Goal: Task Accomplishment & Management: Use online tool/utility

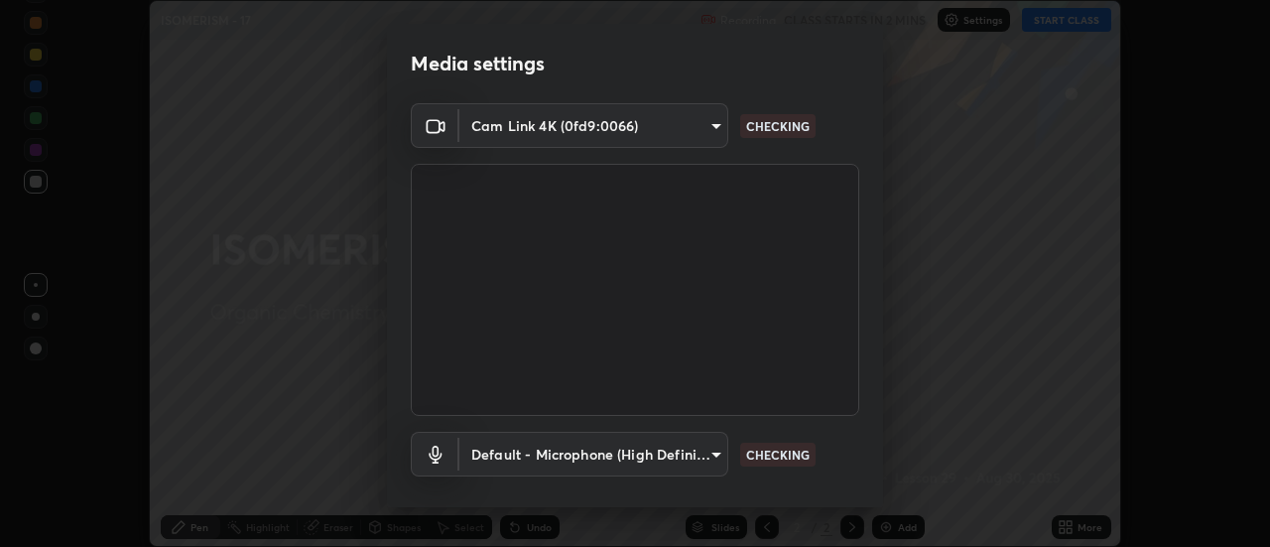
scroll to position [104, 0]
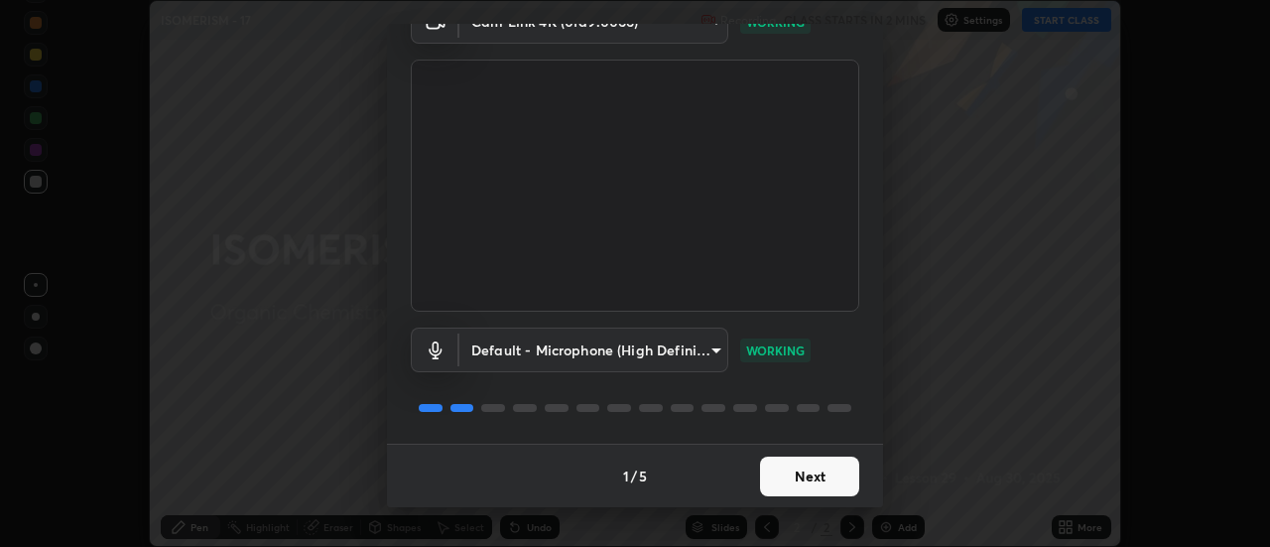
click at [809, 475] on button "Next" at bounding box center [809, 476] width 99 height 40
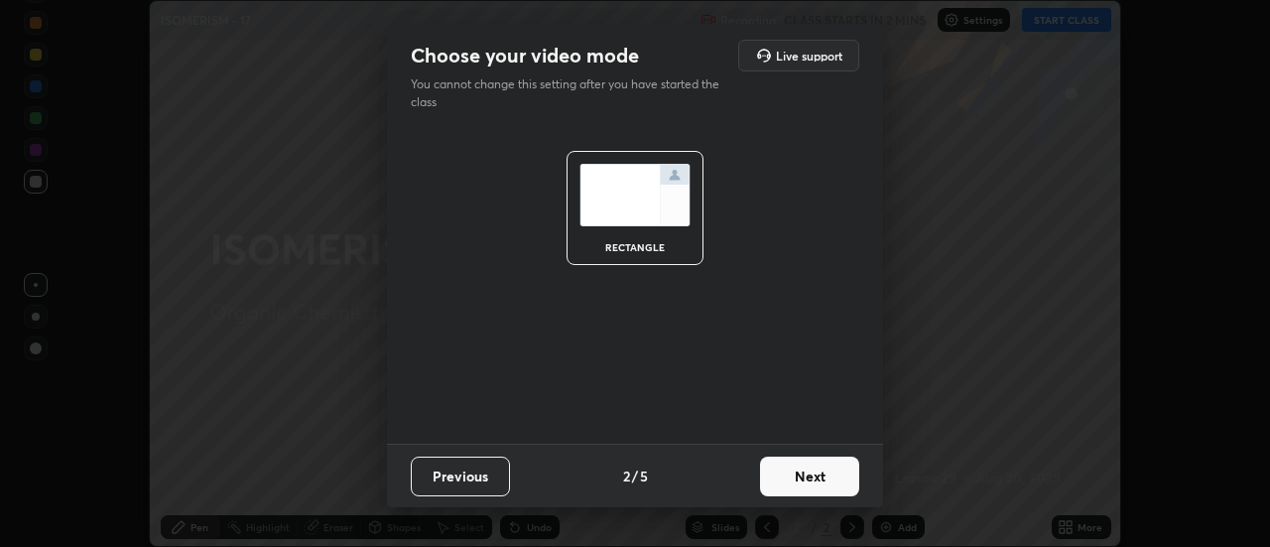
click at [824, 476] on button "Next" at bounding box center [809, 476] width 99 height 40
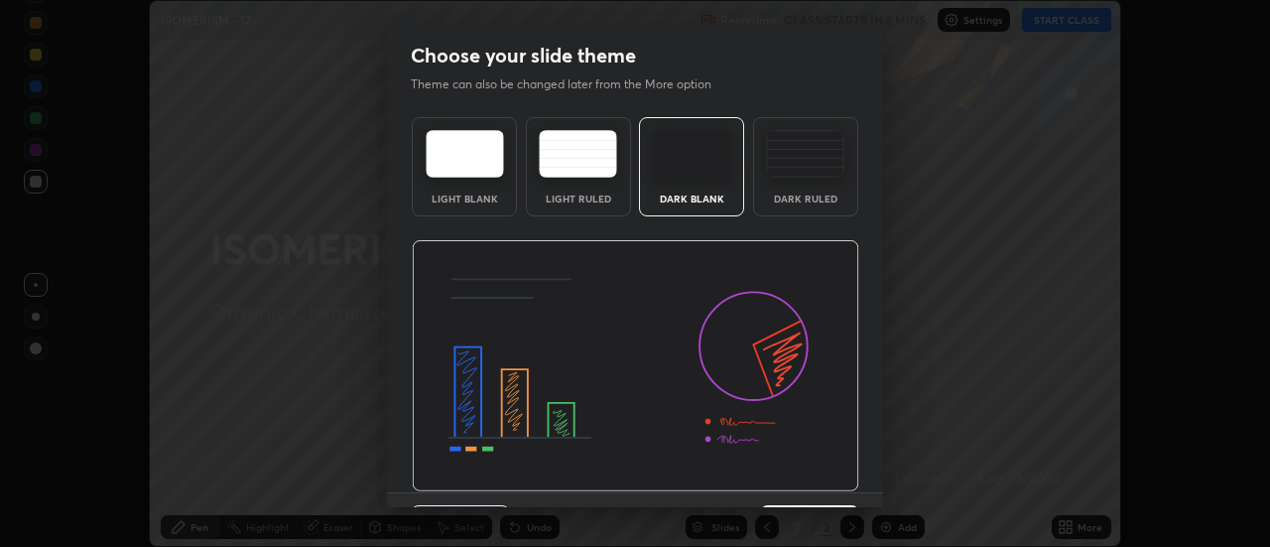
scroll to position [49, 0]
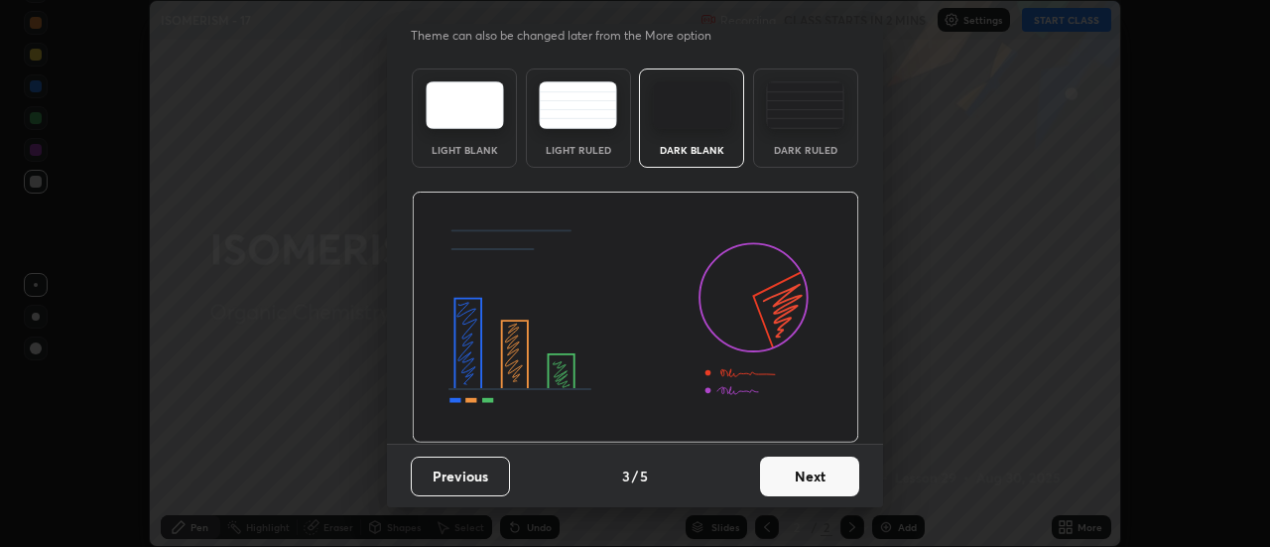
click at [819, 476] on button "Next" at bounding box center [809, 476] width 99 height 40
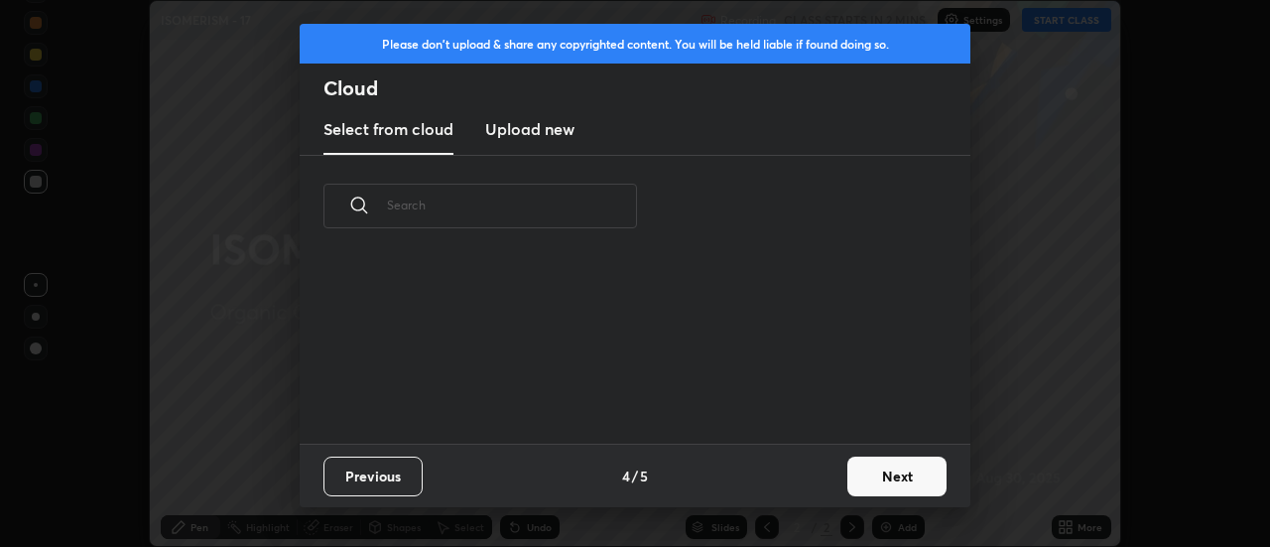
scroll to position [0, 0]
click at [883, 476] on button "Next" at bounding box center [896, 476] width 99 height 40
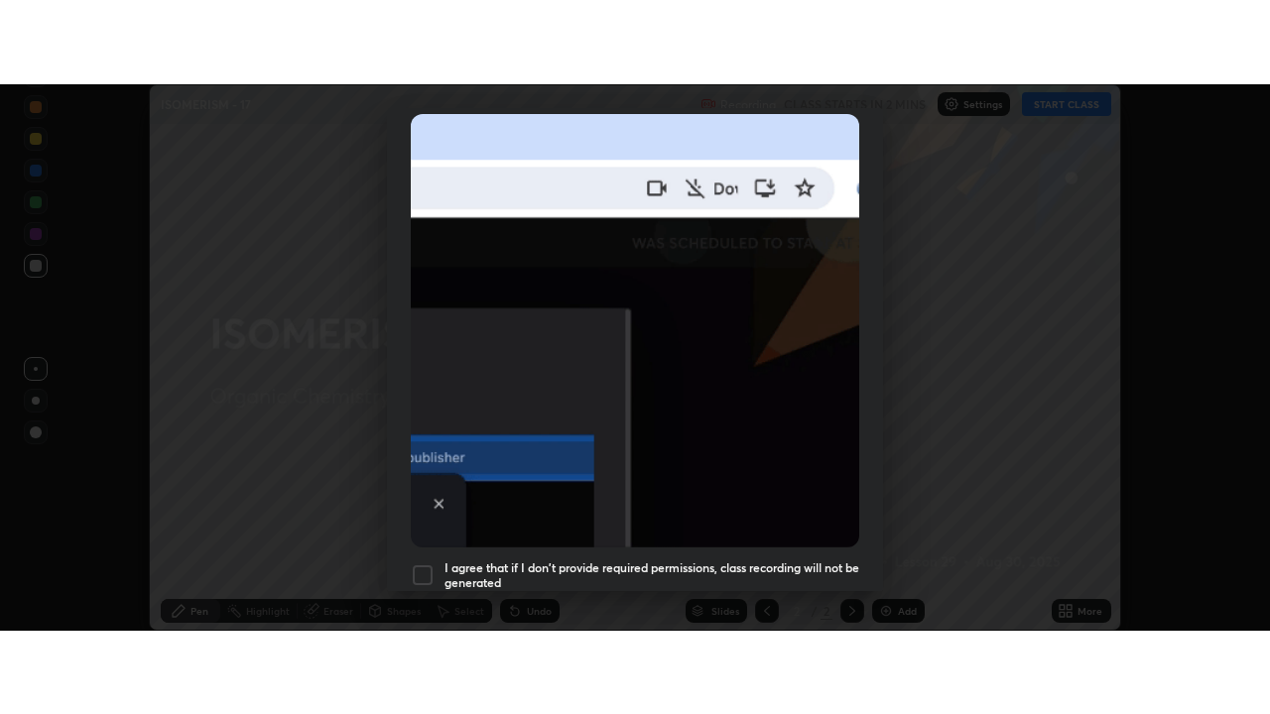
scroll to position [509, 0]
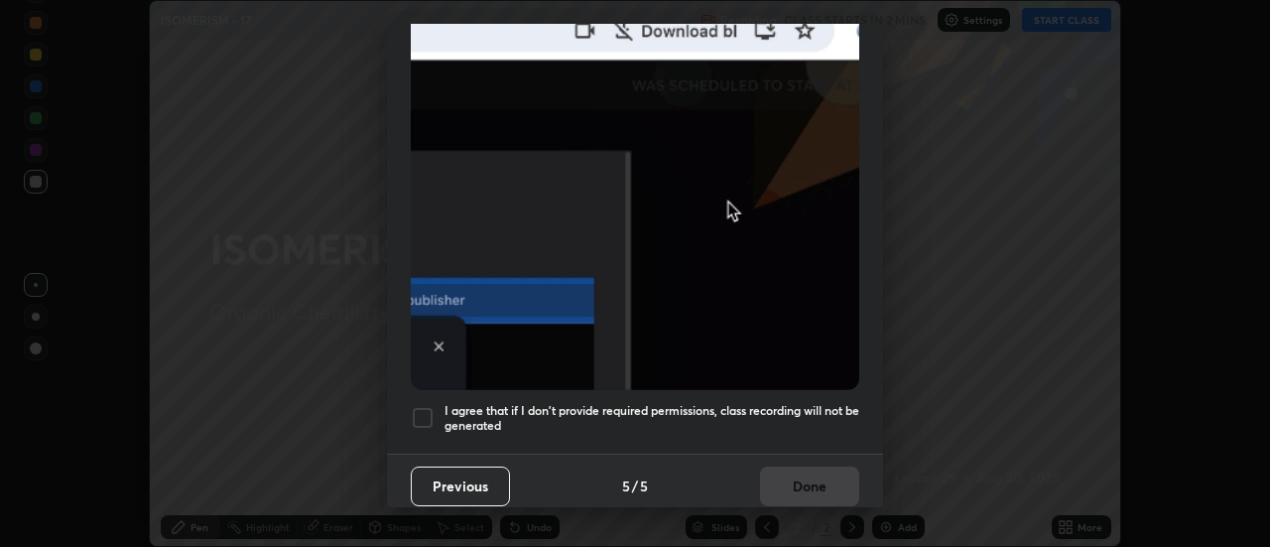
click at [424, 414] on div at bounding box center [423, 418] width 24 height 24
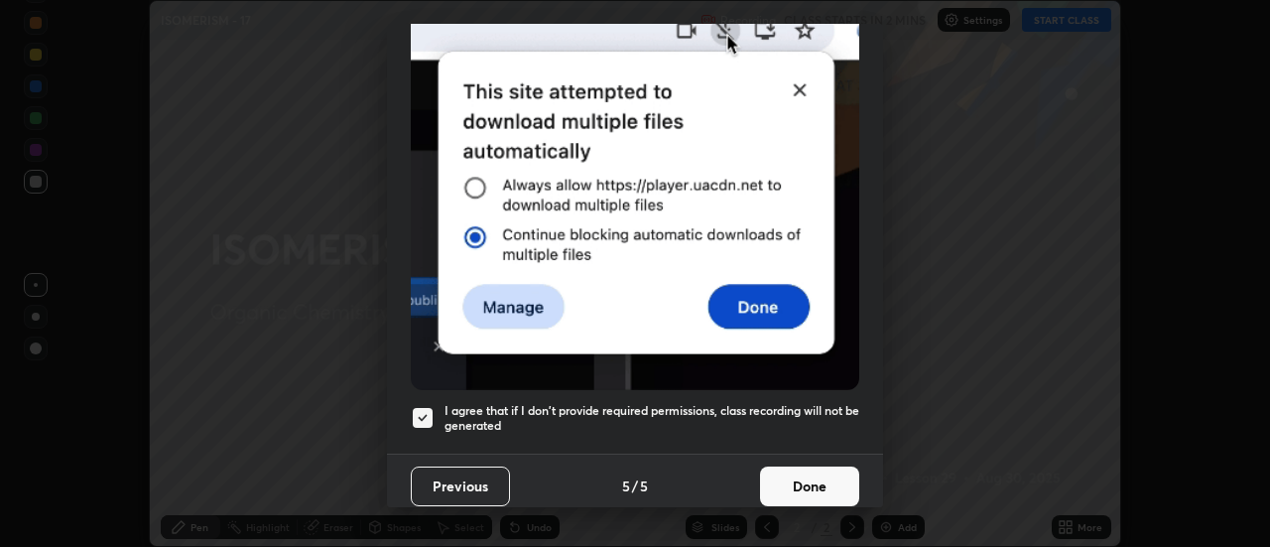
click at [802, 488] on button "Done" at bounding box center [809, 486] width 99 height 40
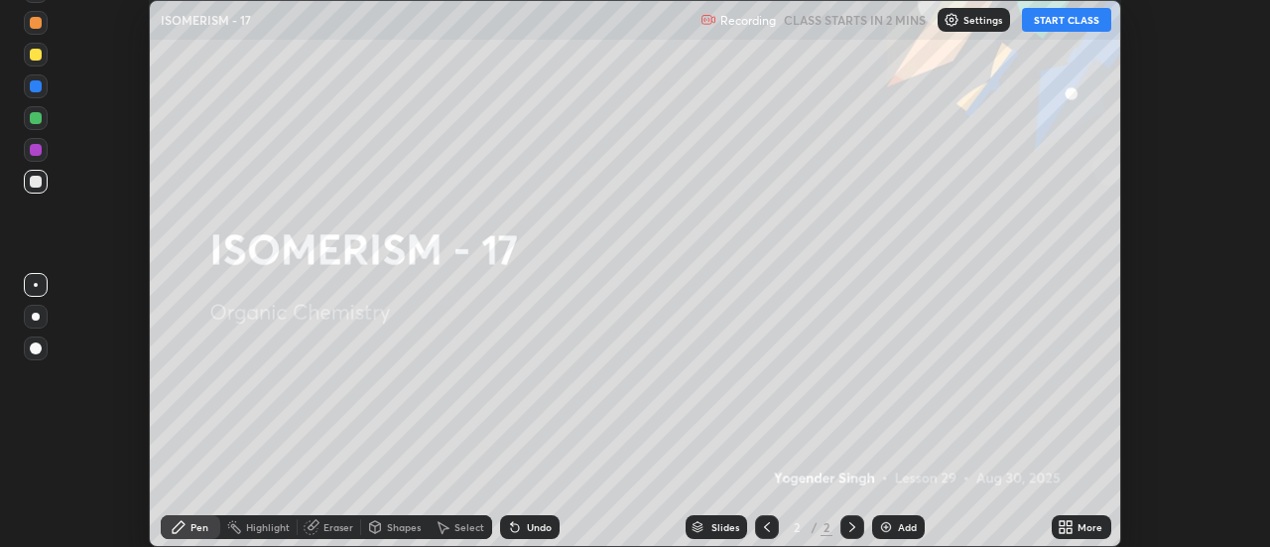
click at [1060, 25] on button "START CLASS" at bounding box center [1066, 20] width 89 height 24
click at [1070, 523] on icon at bounding box center [1070, 523] width 5 height 5
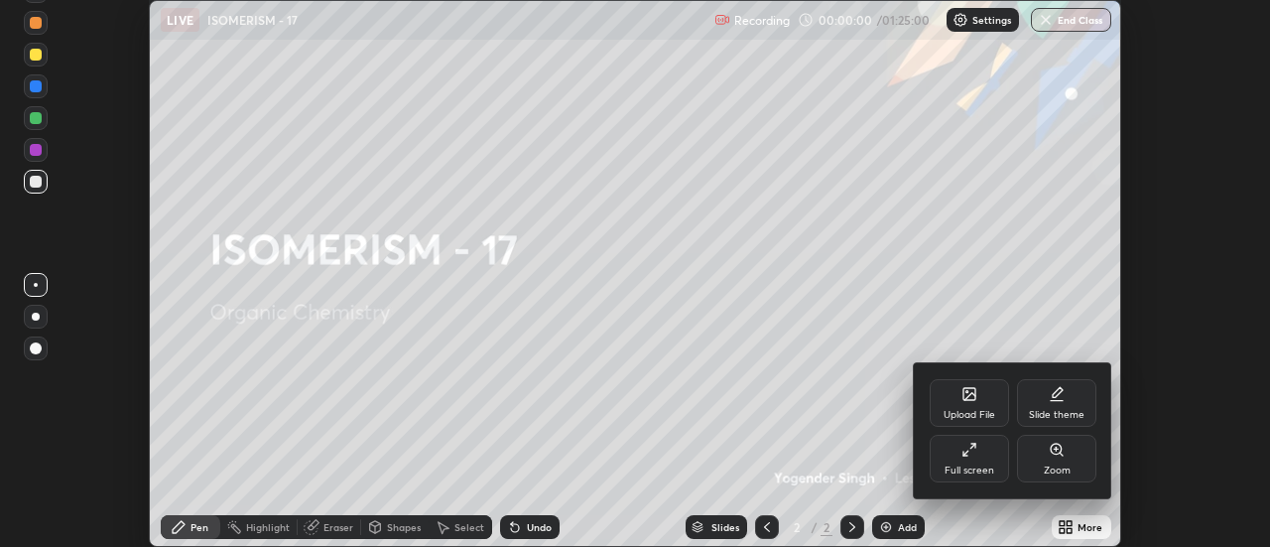
click at [1050, 401] on icon at bounding box center [1057, 394] width 16 height 16
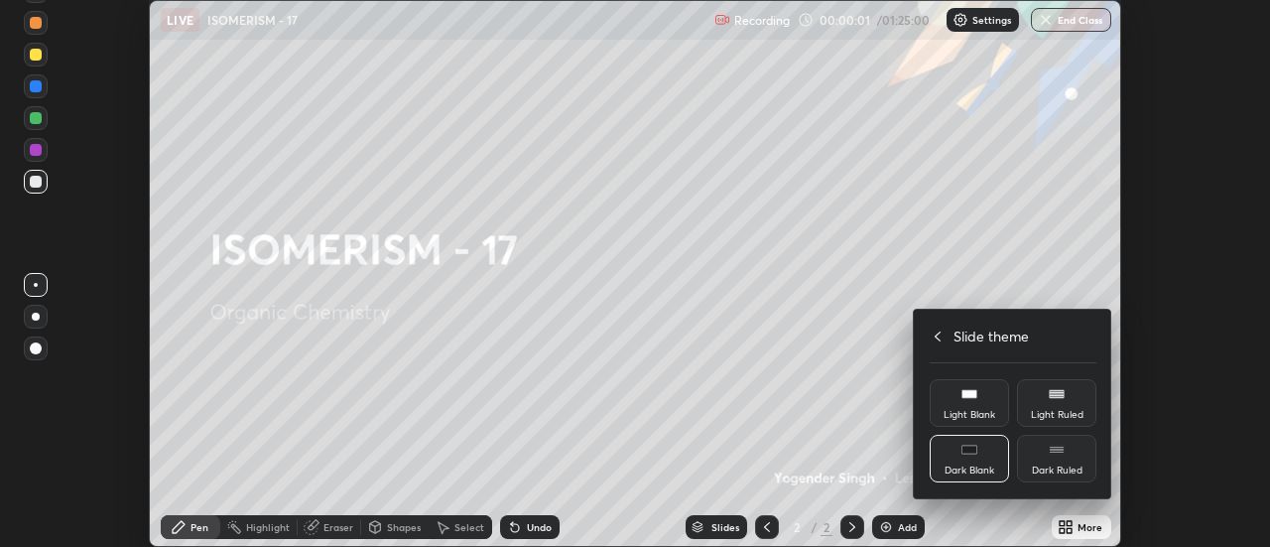
click at [1067, 454] on div "Dark Ruled" at bounding box center [1056, 459] width 79 height 48
click at [937, 336] on icon at bounding box center [938, 336] width 6 height 10
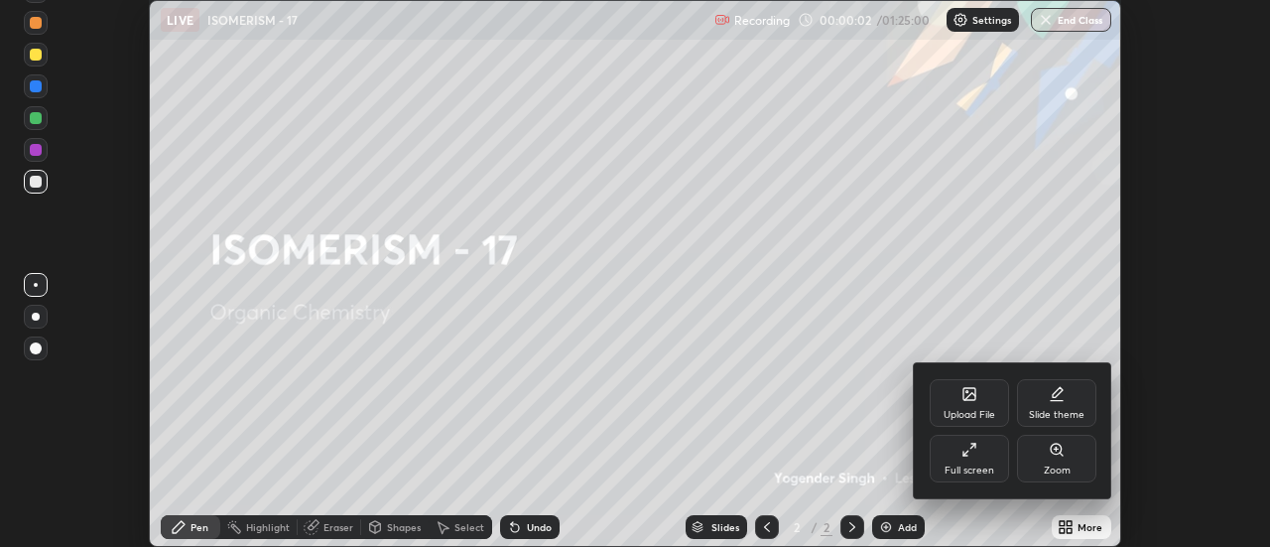
click at [973, 462] on div "Full screen" at bounding box center [969, 459] width 79 height 48
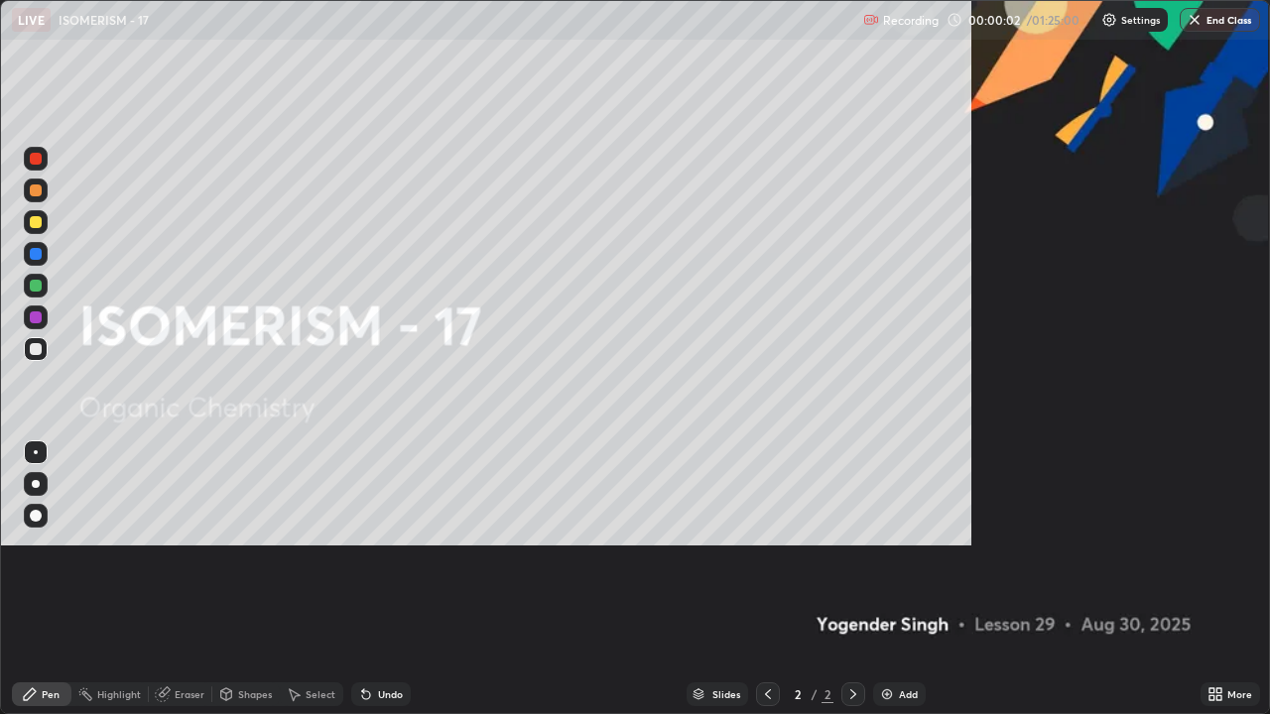
scroll to position [714, 1270]
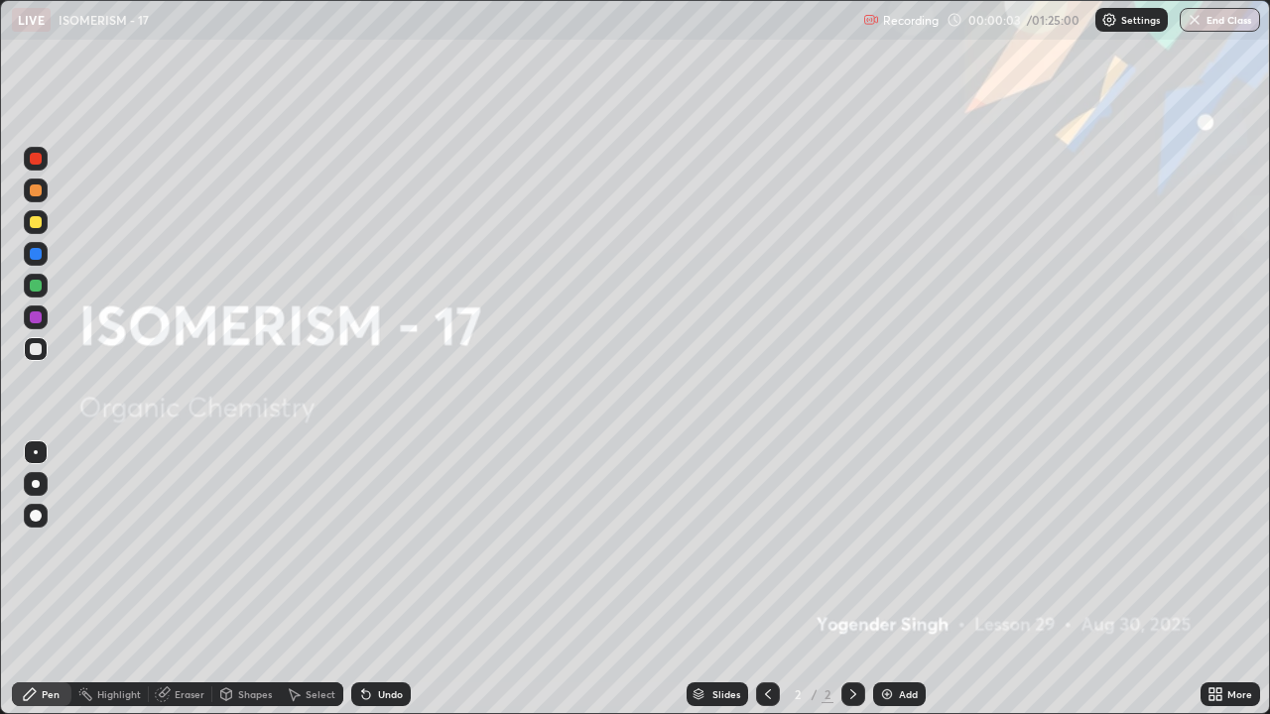
click at [902, 546] on div "Add" at bounding box center [908, 695] width 19 height 10
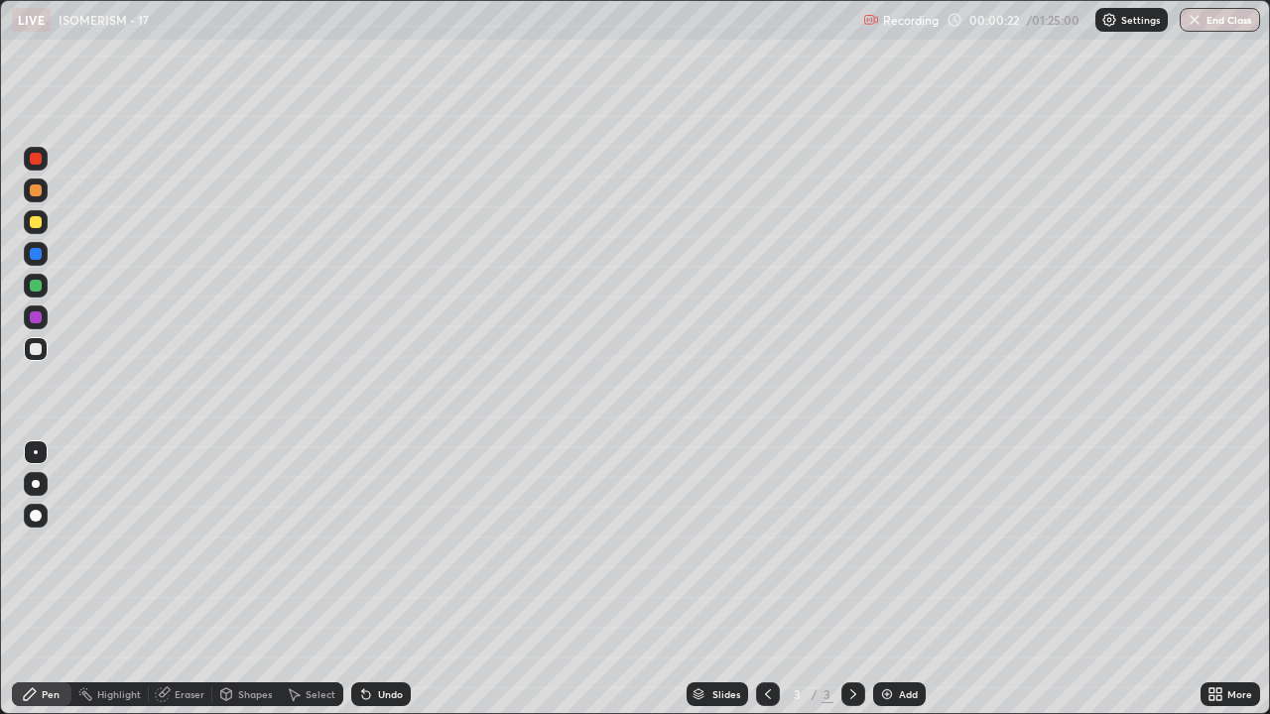
click at [38, 481] on div at bounding box center [36, 484] width 8 height 8
click at [889, 546] on img at bounding box center [887, 695] width 16 height 16
click at [38, 222] on div at bounding box center [36, 222] width 12 height 12
click at [38, 345] on div at bounding box center [36, 349] width 12 height 12
click at [35, 317] on div at bounding box center [36, 318] width 12 height 12
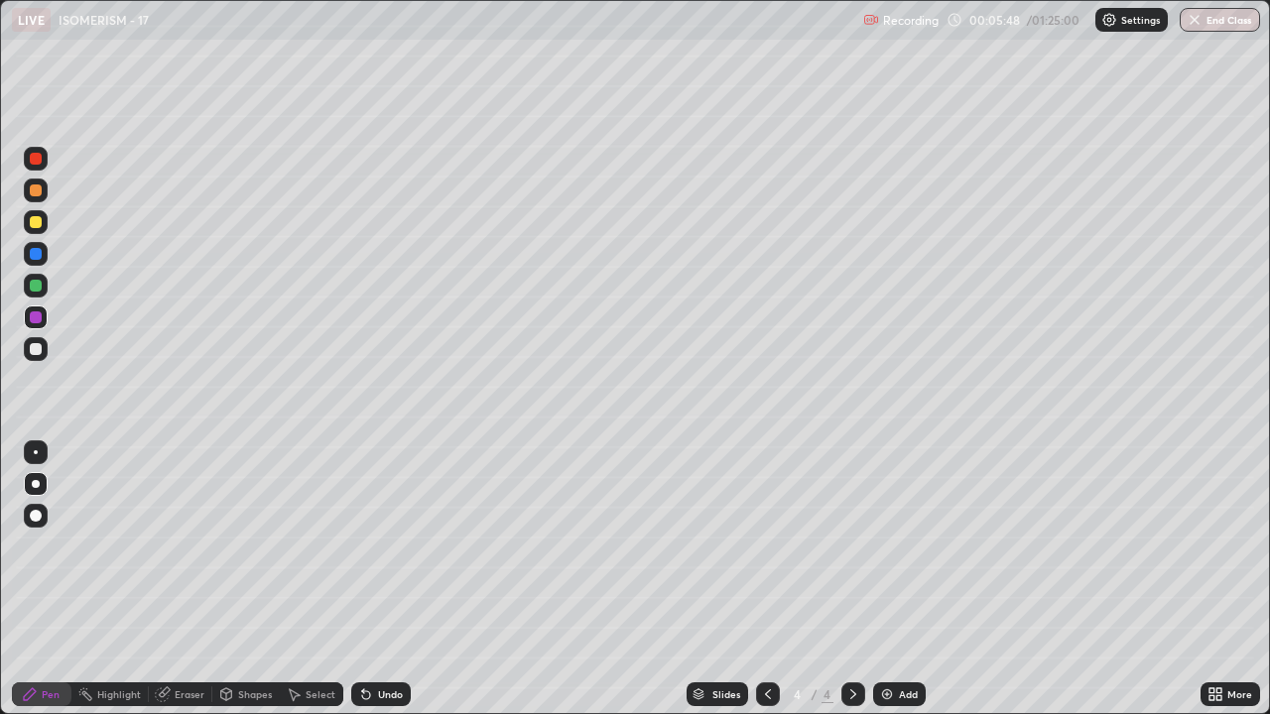
click at [32, 225] on div at bounding box center [36, 222] width 12 height 12
click at [35, 254] on div at bounding box center [36, 254] width 12 height 12
click at [33, 346] on div at bounding box center [36, 349] width 12 height 12
click at [35, 286] on div at bounding box center [36, 286] width 12 height 12
click at [38, 319] on div at bounding box center [36, 318] width 12 height 12
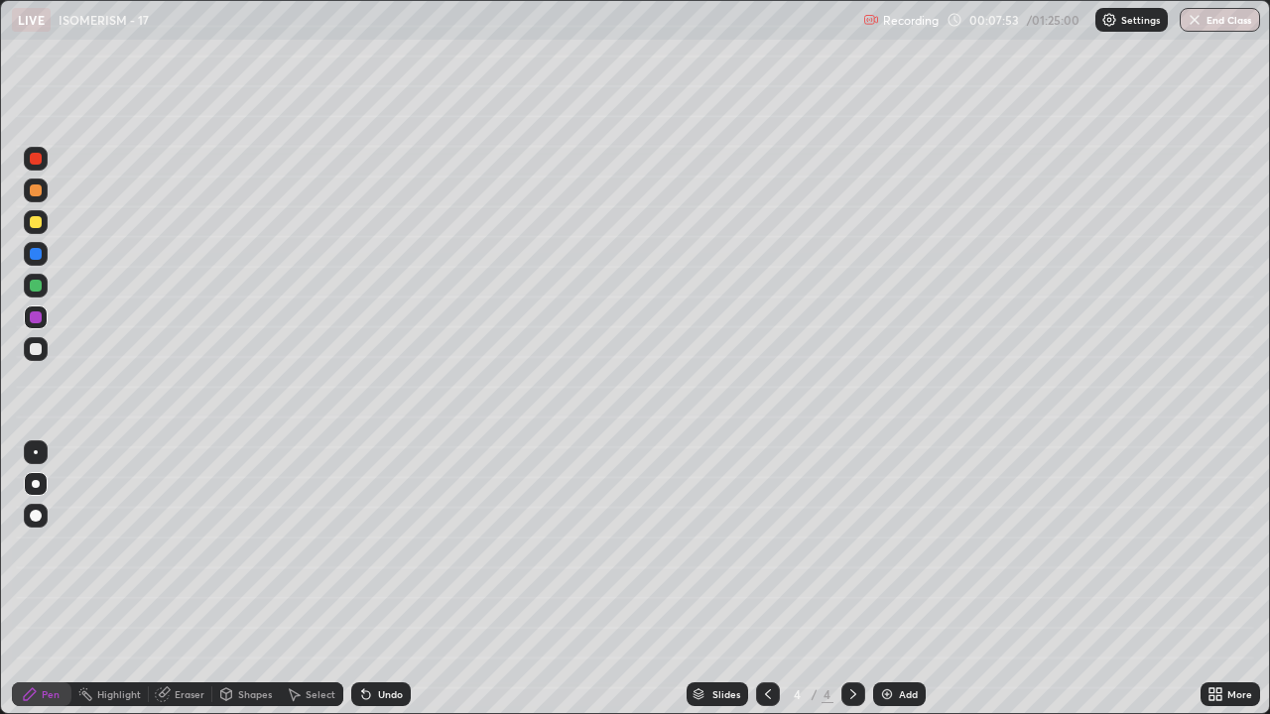
click at [363, 546] on icon at bounding box center [366, 696] width 8 height 8
click at [365, 546] on icon at bounding box center [366, 696] width 8 height 8
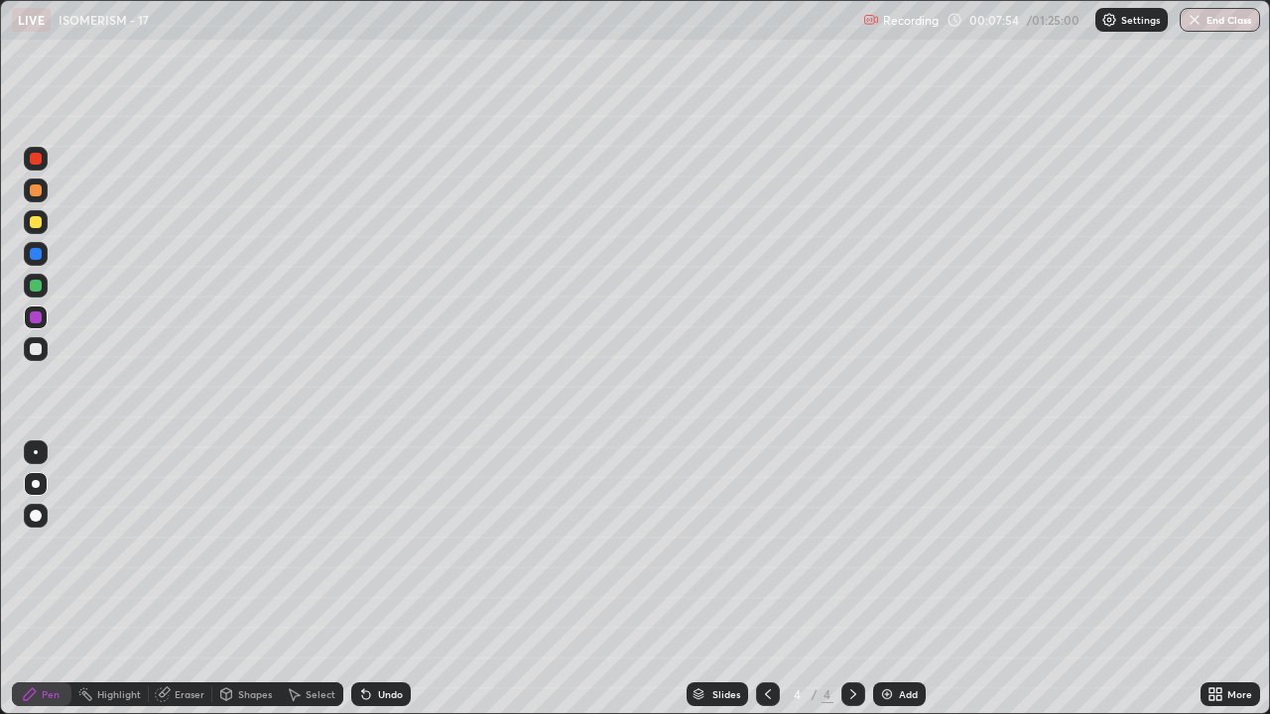
click at [365, 546] on icon at bounding box center [366, 696] width 8 height 8
click at [363, 546] on icon at bounding box center [366, 696] width 8 height 8
click at [362, 546] on icon at bounding box center [363, 691] width 2 height 2
click at [367, 546] on div "Undo" at bounding box center [381, 695] width 60 height 24
click at [365, 546] on div "Undo" at bounding box center [381, 695] width 60 height 24
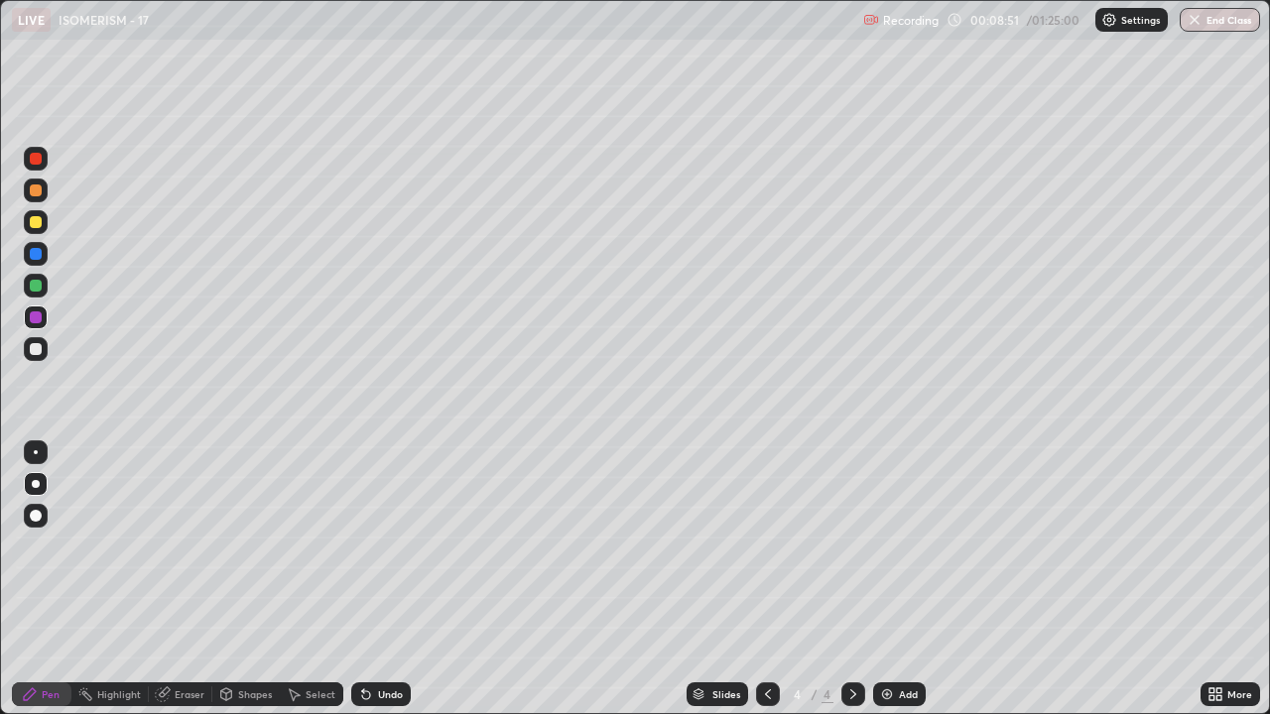
click at [34, 349] on div at bounding box center [36, 349] width 12 height 12
click at [34, 320] on div at bounding box center [36, 318] width 12 height 12
click at [43, 287] on div at bounding box center [36, 286] width 24 height 24
click at [31, 349] on div at bounding box center [36, 349] width 12 height 12
click at [239, 546] on div "Shapes" at bounding box center [255, 695] width 34 height 10
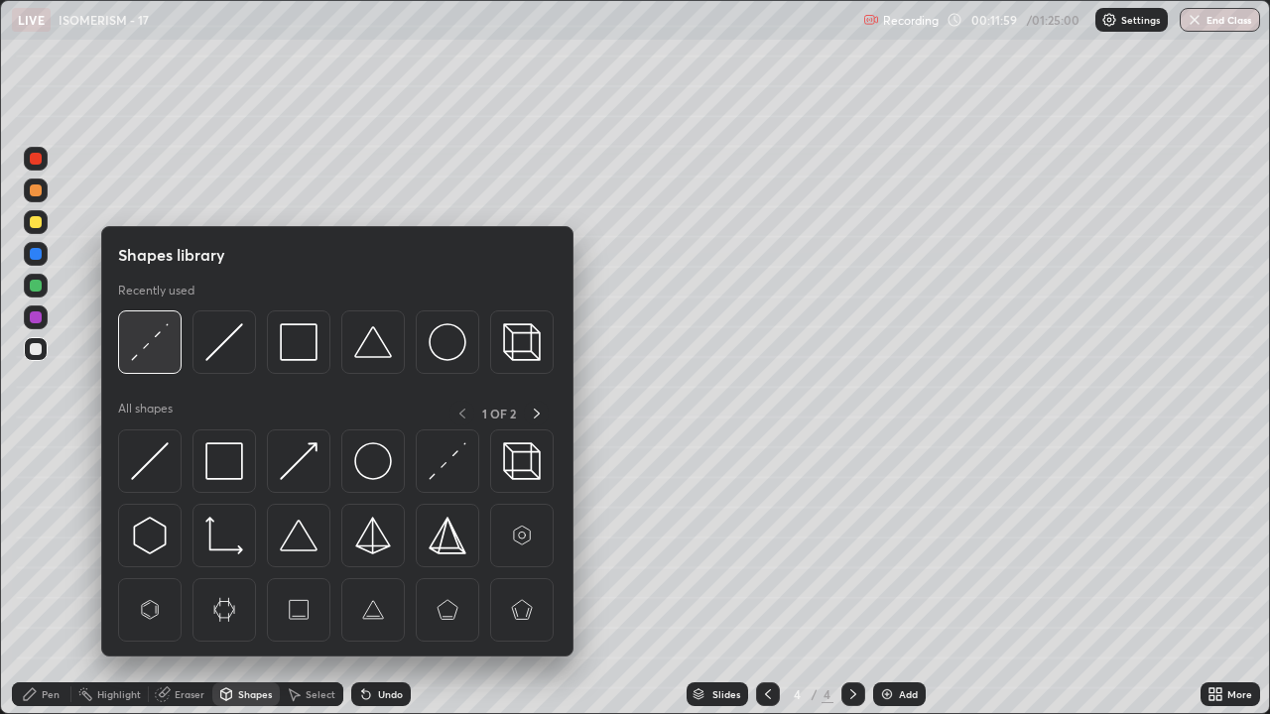
click at [161, 359] on img at bounding box center [150, 342] width 38 height 38
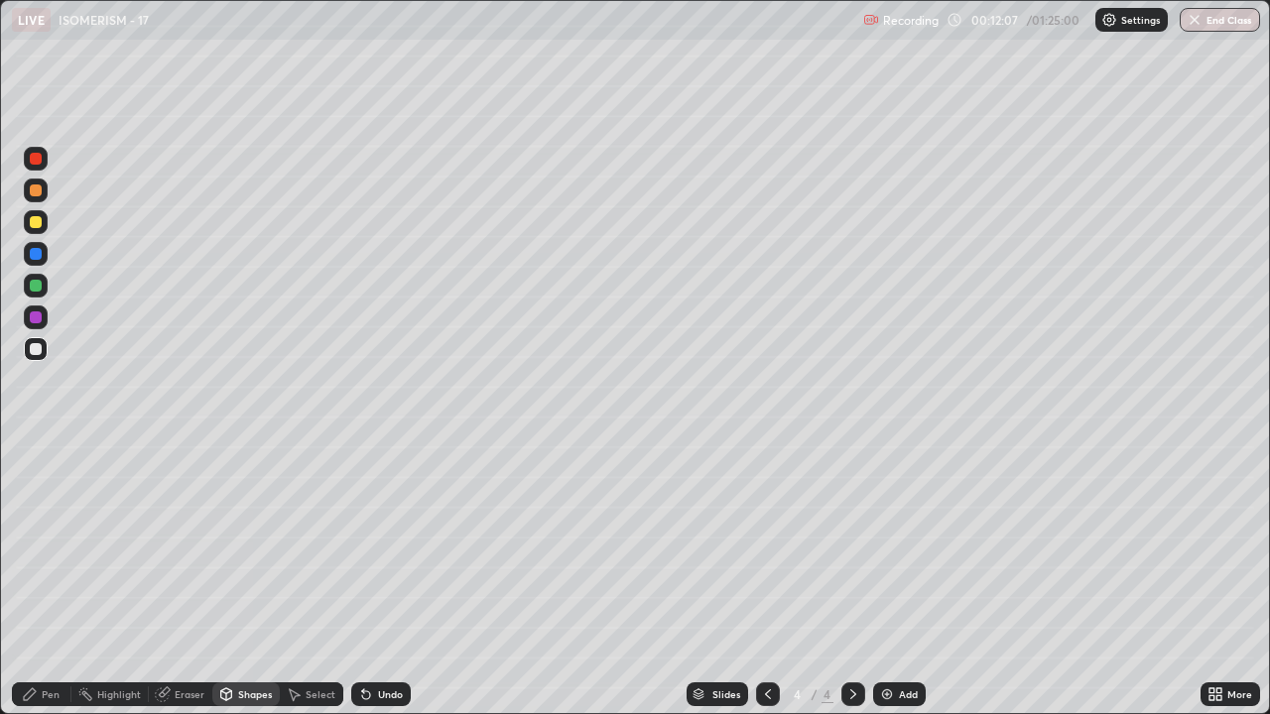
click at [380, 546] on div "Undo" at bounding box center [390, 695] width 25 height 10
click at [378, 546] on div "Undo" at bounding box center [390, 695] width 25 height 10
click at [385, 546] on div "Undo" at bounding box center [390, 695] width 25 height 10
click at [38, 546] on div "Pen" at bounding box center [42, 695] width 60 height 24
click at [190, 546] on div "Eraser" at bounding box center [190, 695] width 30 height 10
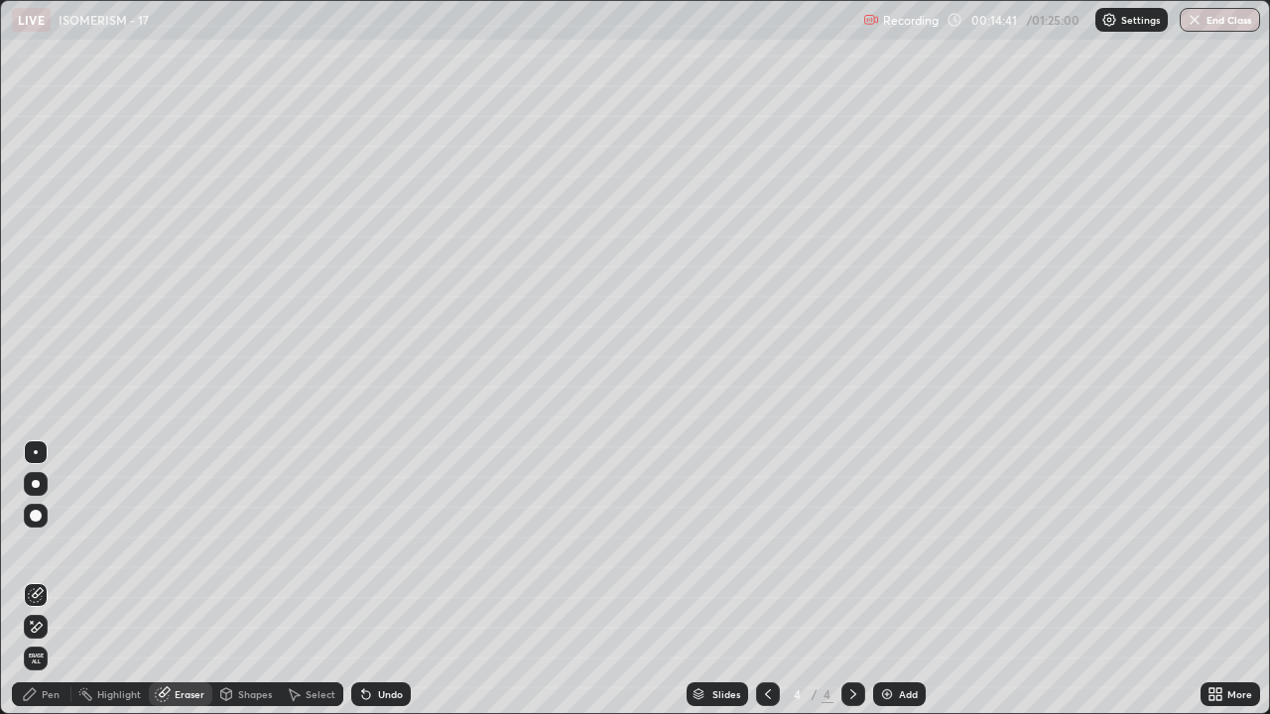
click at [51, 546] on div "Pen" at bounding box center [51, 695] width 18 height 10
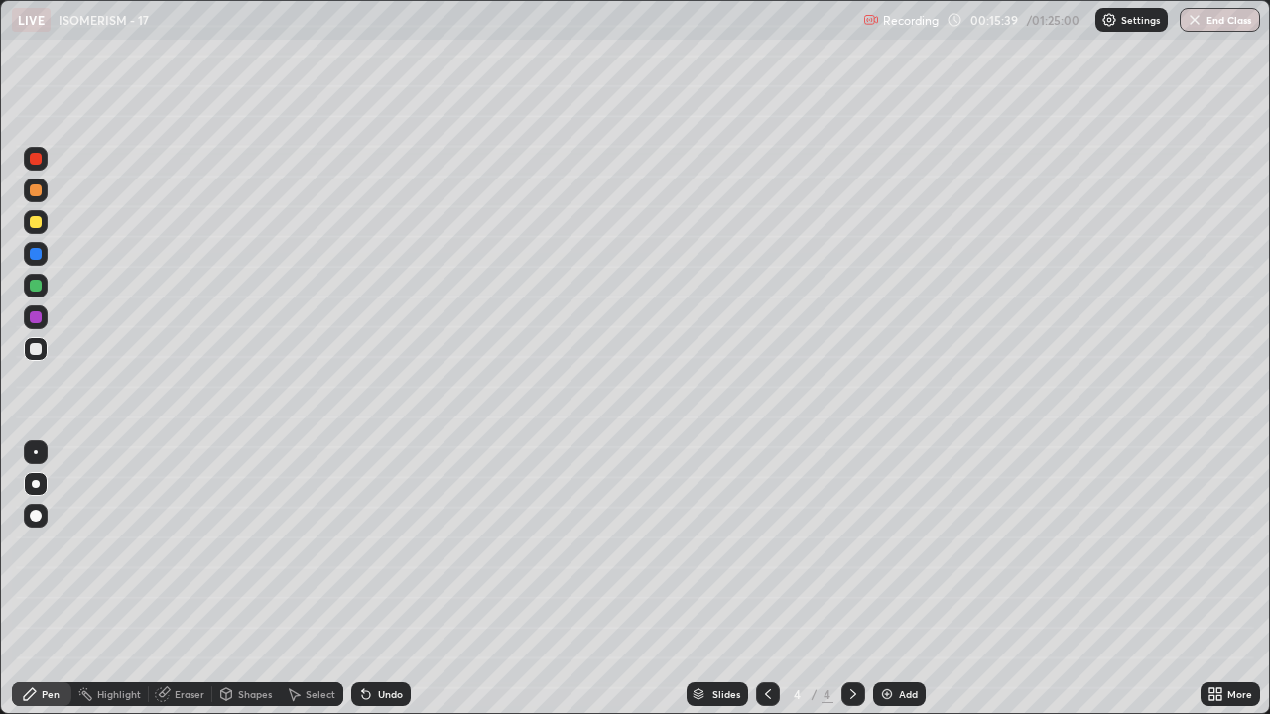
click at [35, 293] on div at bounding box center [36, 286] width 24 height 24
click at [39, 325] on div at bounding box center [36, 318] width 24 height 24
click at [31, 287] on div at bounding box center [36, 286] width 12 height 12
click at [39, 322] on div at bounding box center [36, 318] width 12 height 12
click at [887, 546] on img at bounding box center [887, 695] width 16 height 16
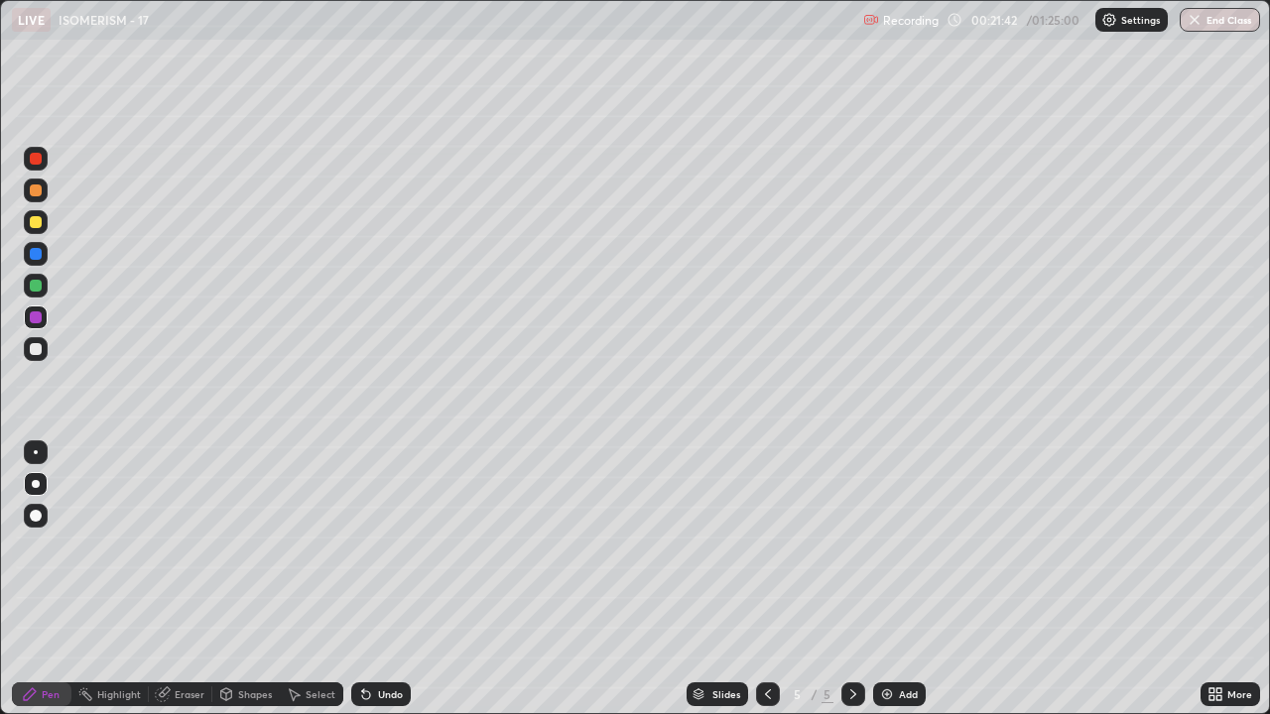
click at [37, 349] on div at bounding box center [36, 349] width 12 height 12
click at [374, 546] on div "Undo" at bounding box center [381, 695] width 60 height 24
click at [386, 546] on div "Undo" at bounding box center [390, 695] width 25 height 10
click at [385, 546] on div "Undo" at bounding box center [390, 695] width 25 height 10
click at [387, 546] on div "Undo" at bounding box center [390, 695] width 25 height 10
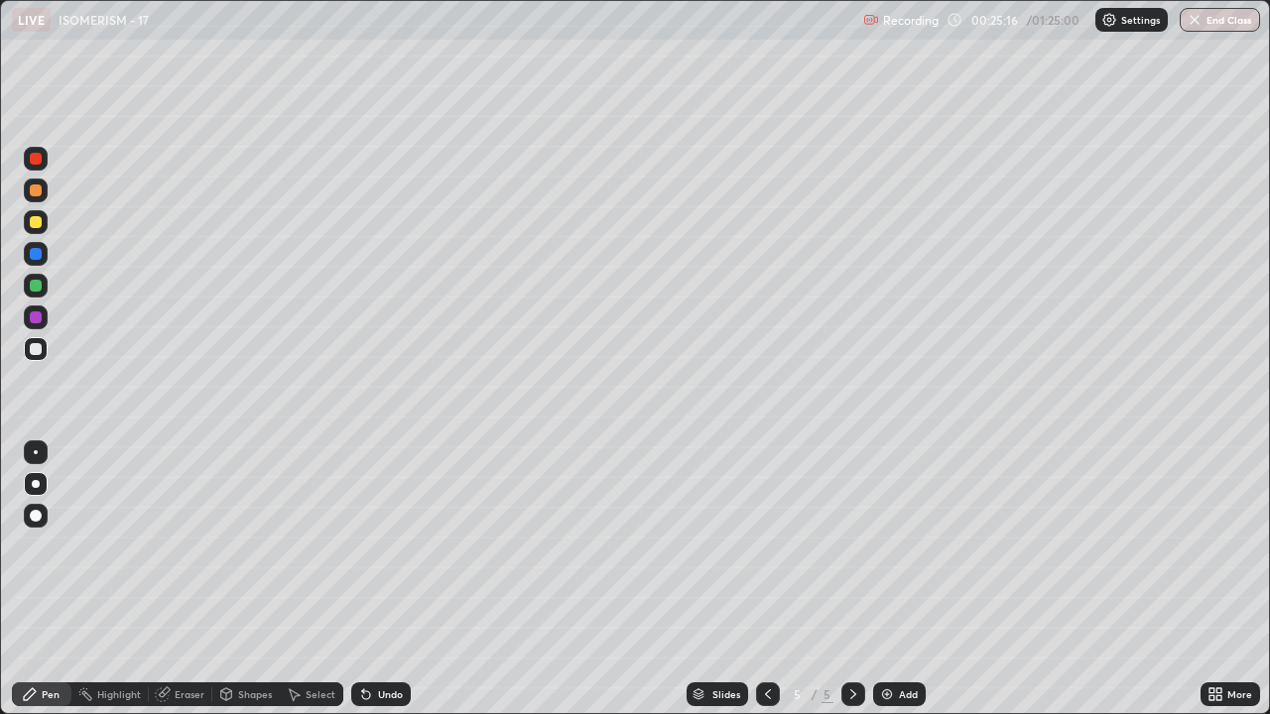
click at [36, 159] on div at bounding box center [36, 159] width 12 height 12
click at [34, 227] on div at bounding box center [36, 222] width 12 height 12
click at [36, 321] on div at bounding box center [36, 318] width 12 height 12
click at [37, 288] on div at bounding box center [36, 286] width 12 height 12
click at [39, 322] on div at bounding box center [36, 318] width 12 height 12
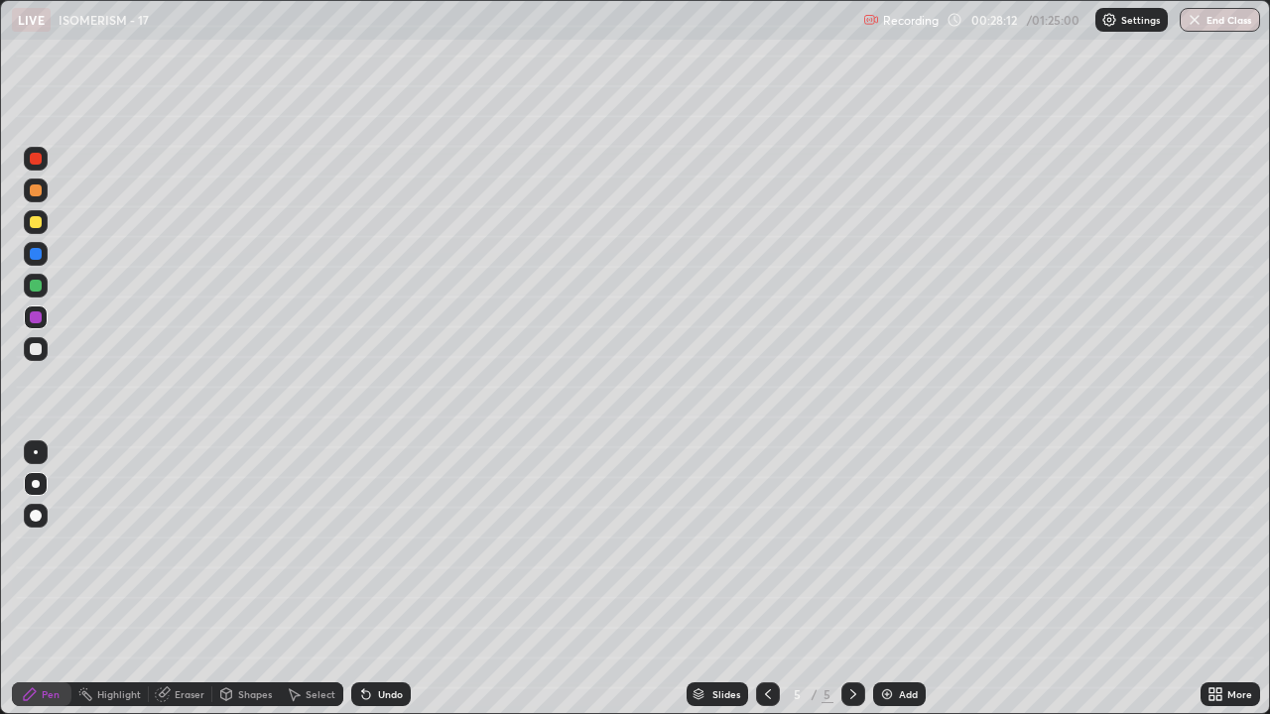
click at [31, 349] on div at bounding box center [36, 349] width 12 height 12
click at [362, 546] on icon at bounding box center [366, 696] width 8 height 8
click at [36, 316] on div at bounding box center [36, 318] width 12 height 12
click at [30, 288] on div at bounding box center [36, 286] width 12 height 12
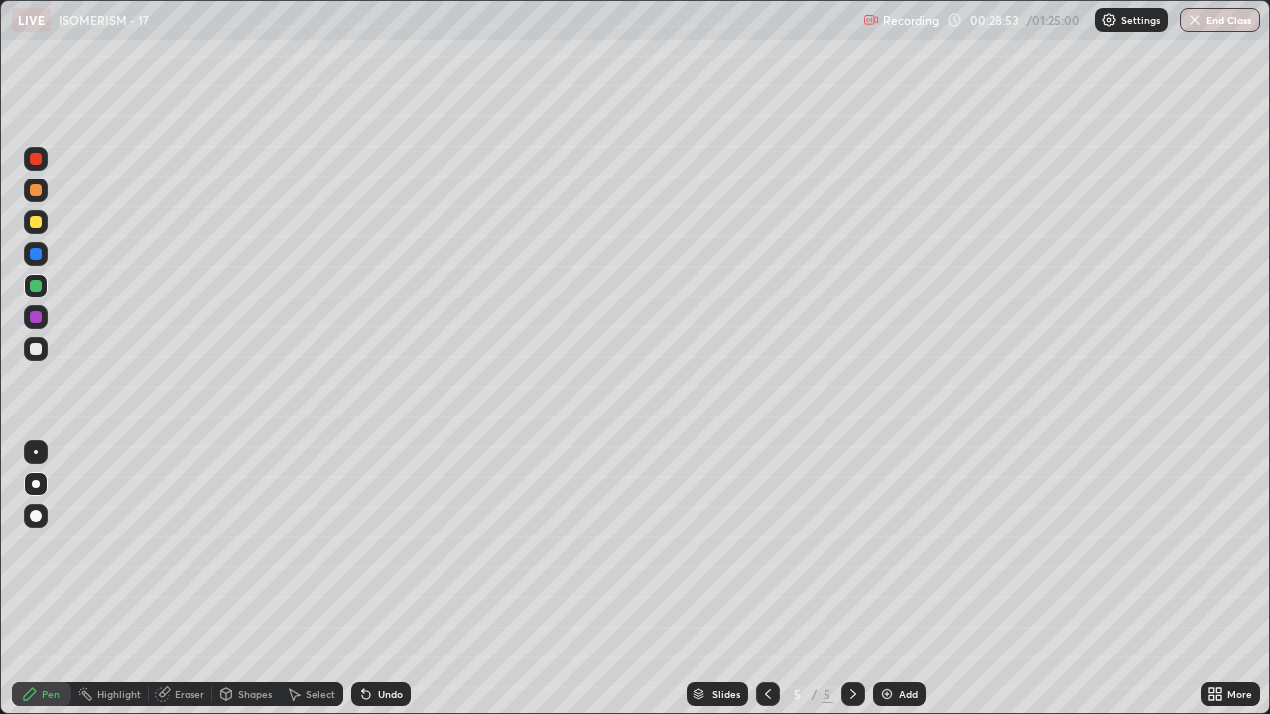
click at [33, 221] on div at bounding box center [36, 222] width 12 height 12
click at [34, 349] on div at bounding box center [36, 349] width 12 height 12
click at [37, 254] on div at bounding box center [36, 254] width 12 height 12
click at [36, 225] on div at bounding box center [36, 222] width 12 height 12
click at [33, 317] on div at bounding box center [36, 318] width 12 height 12
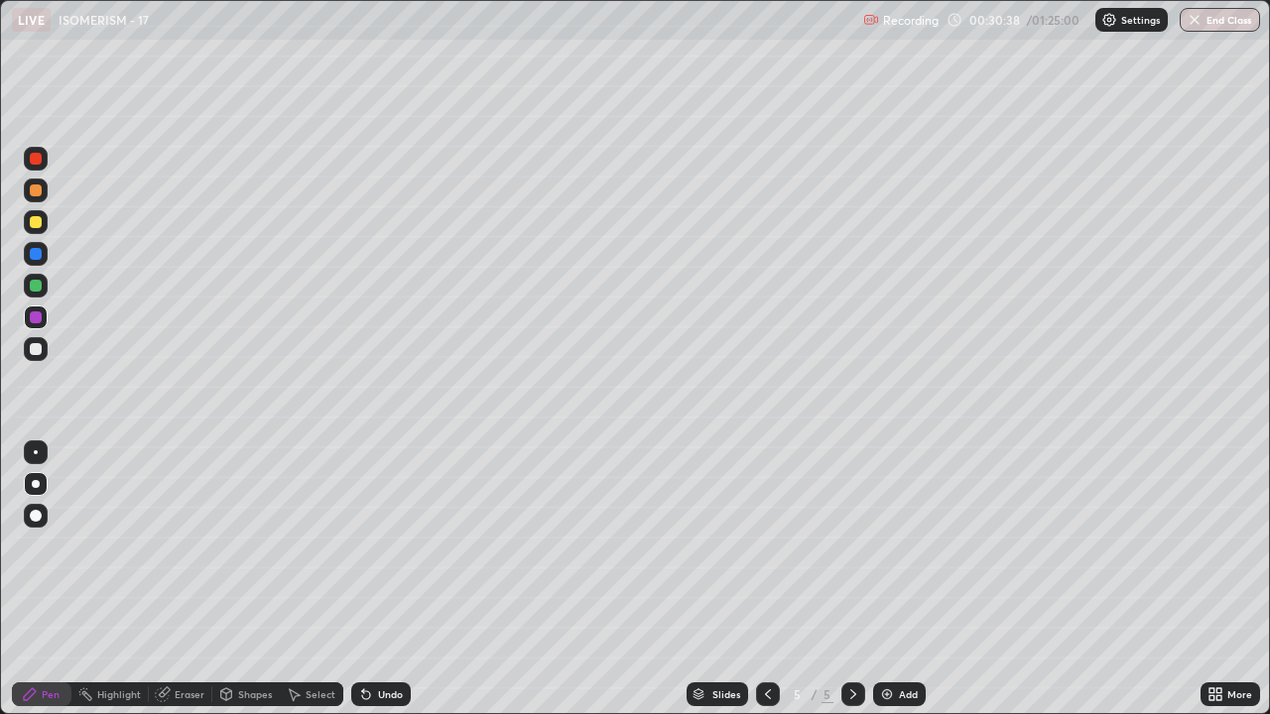
click at [32, 224] on div at bounding box center [36, 222] width 12 height 12
click at [34, 319] on div at bounding box center [36, 318] width 12 height 12
click at [386, 546] on div "Undo" at bounding box center [390, 695] width 25 height 10
click at [38, 225] on div at bounding box center [36, 222] width 12 height 12
click at [36, 287] on div at bounding box center [36, 286] width 12 height 12
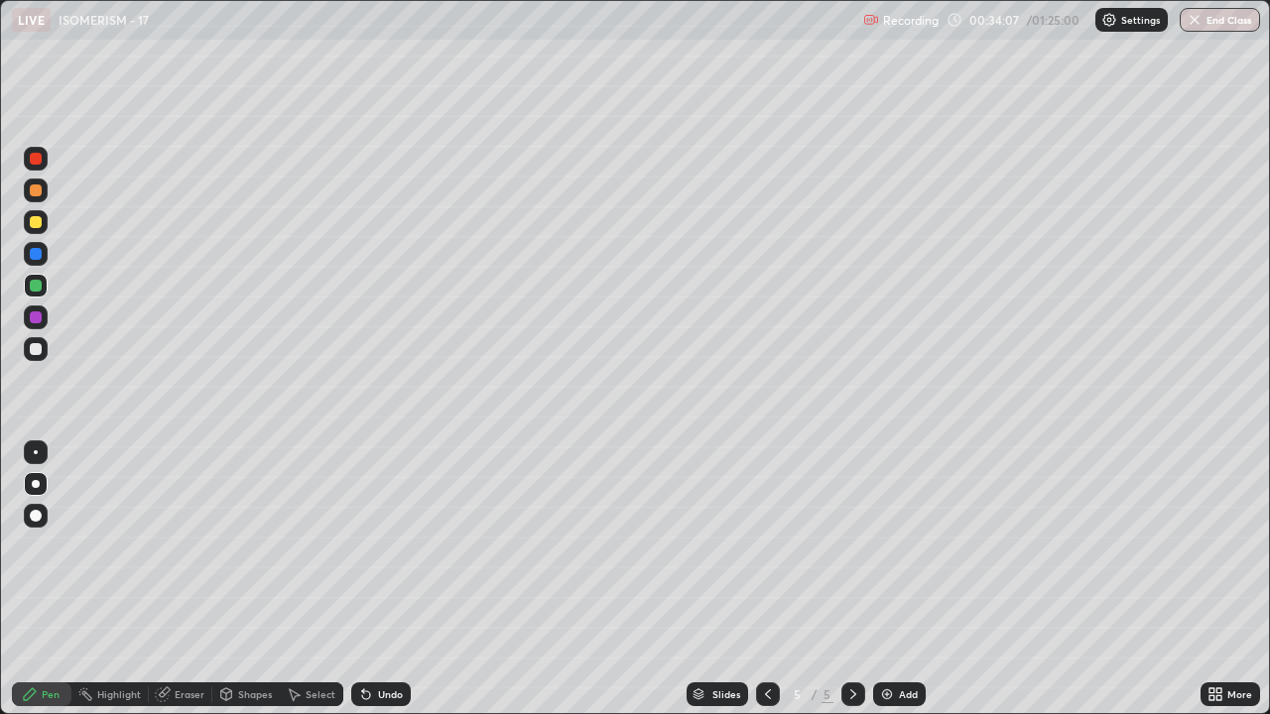
click at [34, 224] on div at bounding box center [36, 222] width 12 height 12
click at [35, 320] on div at bounding box center [36, 318] width 12 height 12
click at [39, 249] on div at bounding box center [36, 254] width 12 height 12
click at [33, 222] on div at bounding box center [36, 222] width 12 height 12
click at [176, 546] on div "Eraser" at bounding box center [190, 695] width 30 height 10
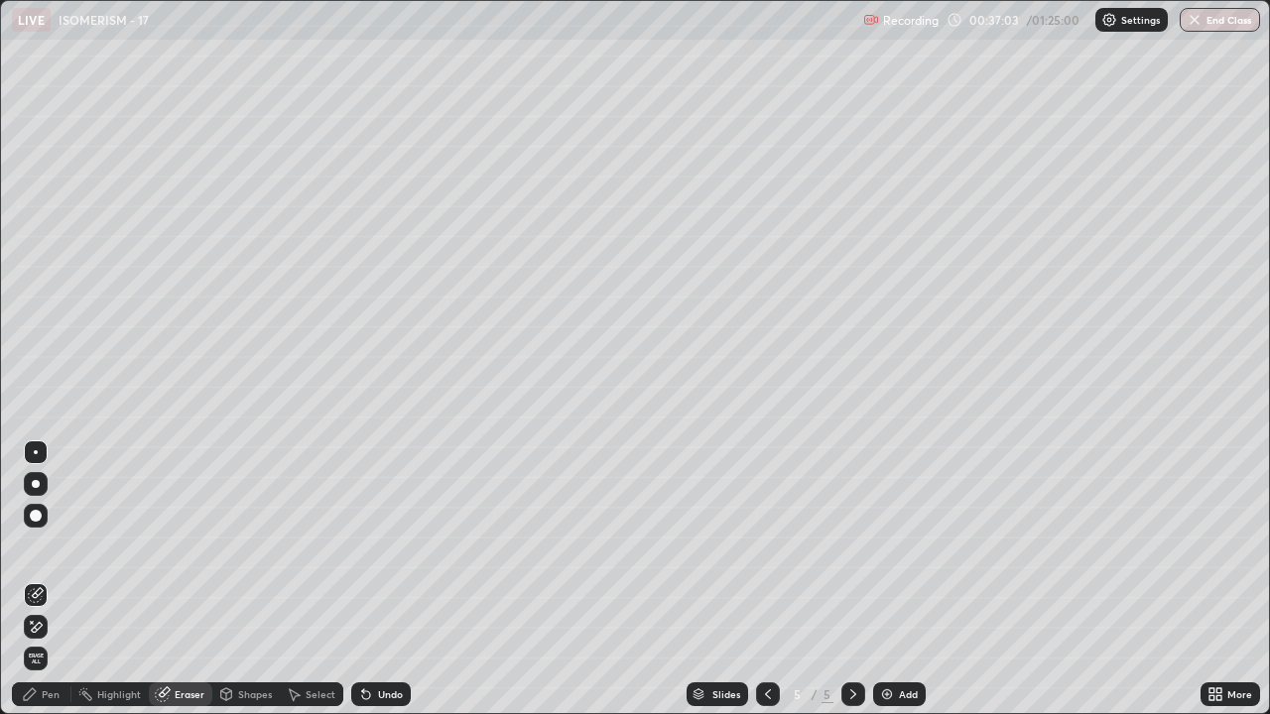
click at [38, 546] on div "Pen" at bounding box center [42, 695] width 60 height 24
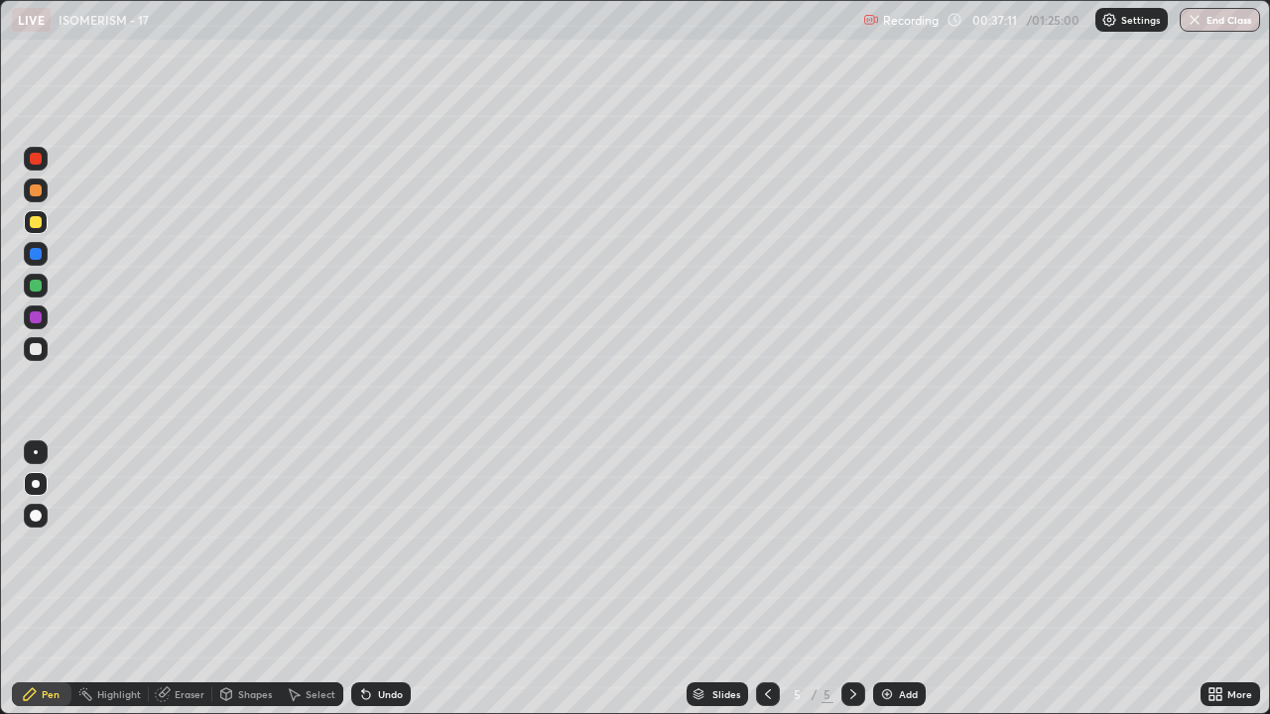
click at [31, 312] on div at bounding box center [36, 318] width 24 height 24
click at [35, 229] on div at bounding box center [36, 222] width 24 height 24
click at [27, 255] on div at bounding box center [36, 254] width 24 height 24
click at [27, 351] on div at bounding box center [36, 349] width 24 height 24
click at [41, 231] on div at bounding box center [36, 222] width 24 height 24
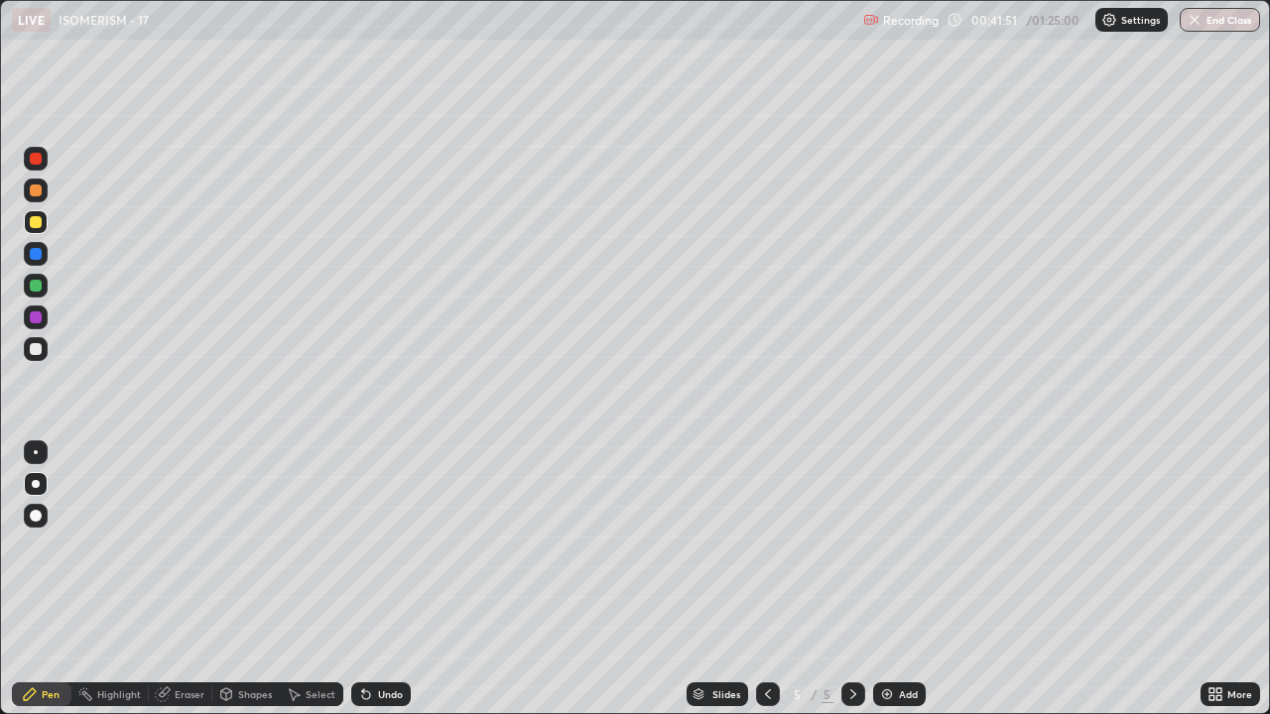
click at [307, 546] on div "Select" at bounding box center [321, 695] width 30 height 10
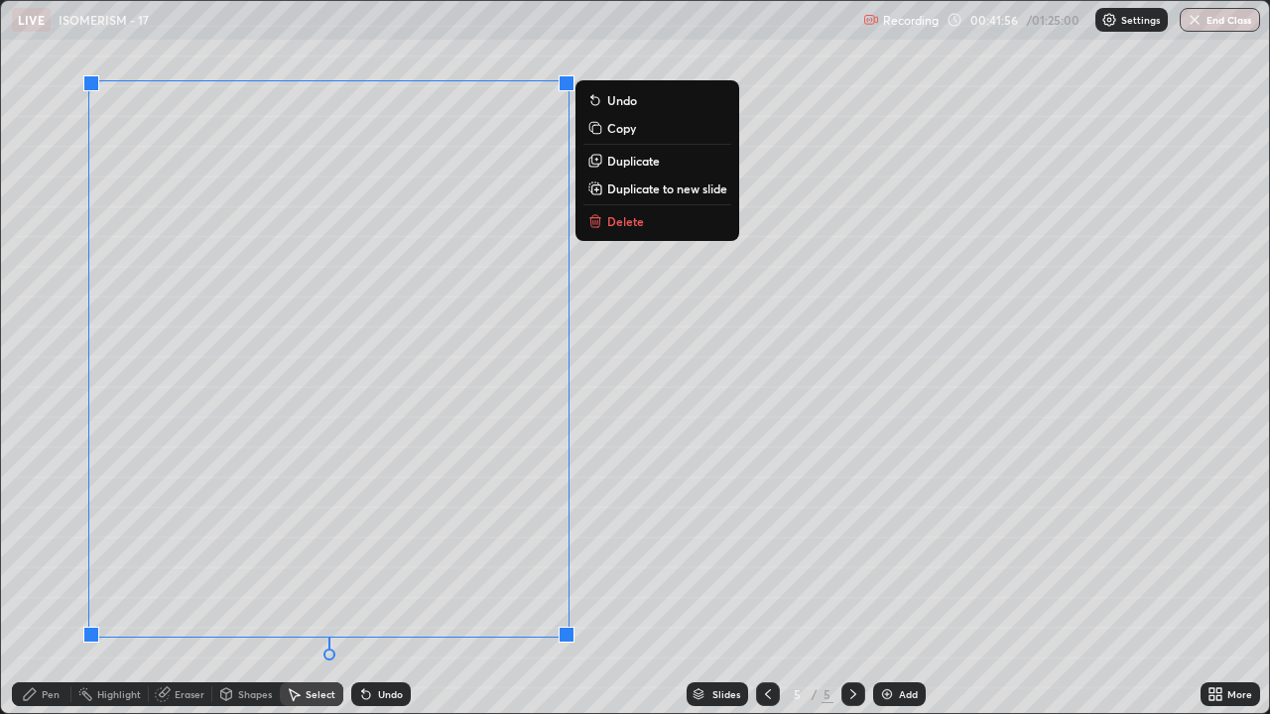
click at [593, 222] on icon at bounding box center [593, 222] width 0 height 4
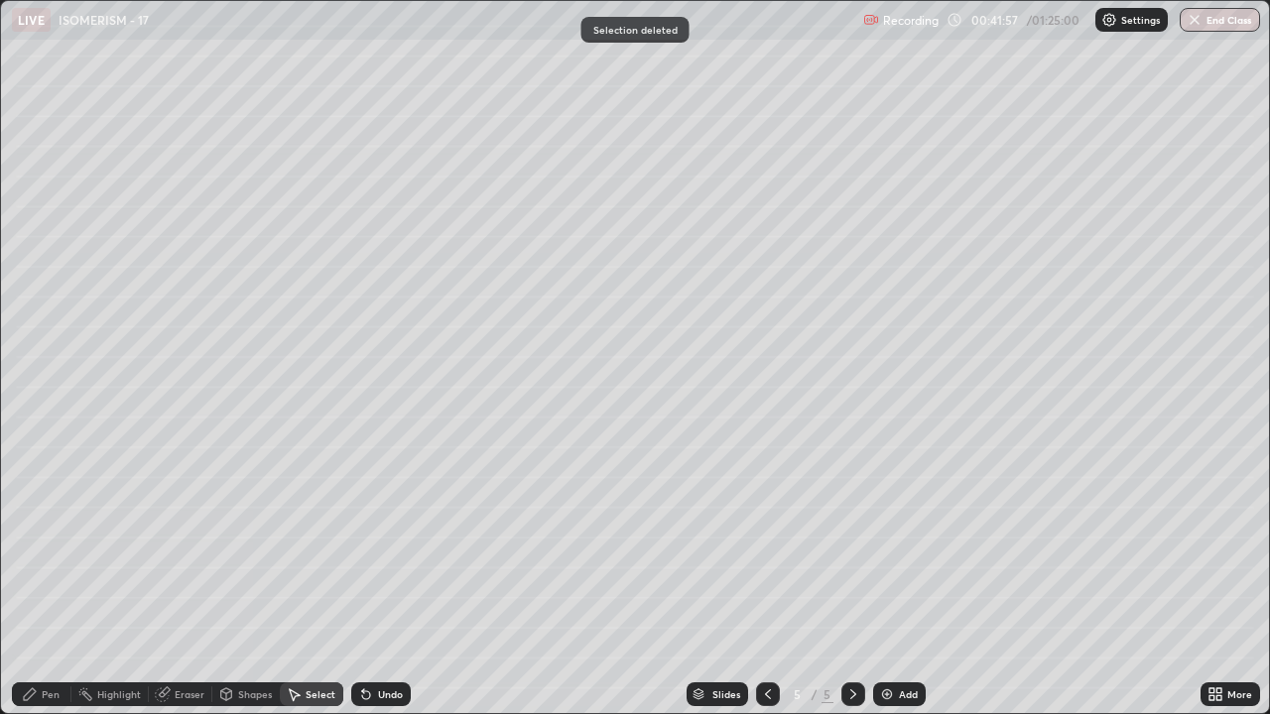
click at [36, 546] on icon at bounding box center [30, 695] width 16 height 16
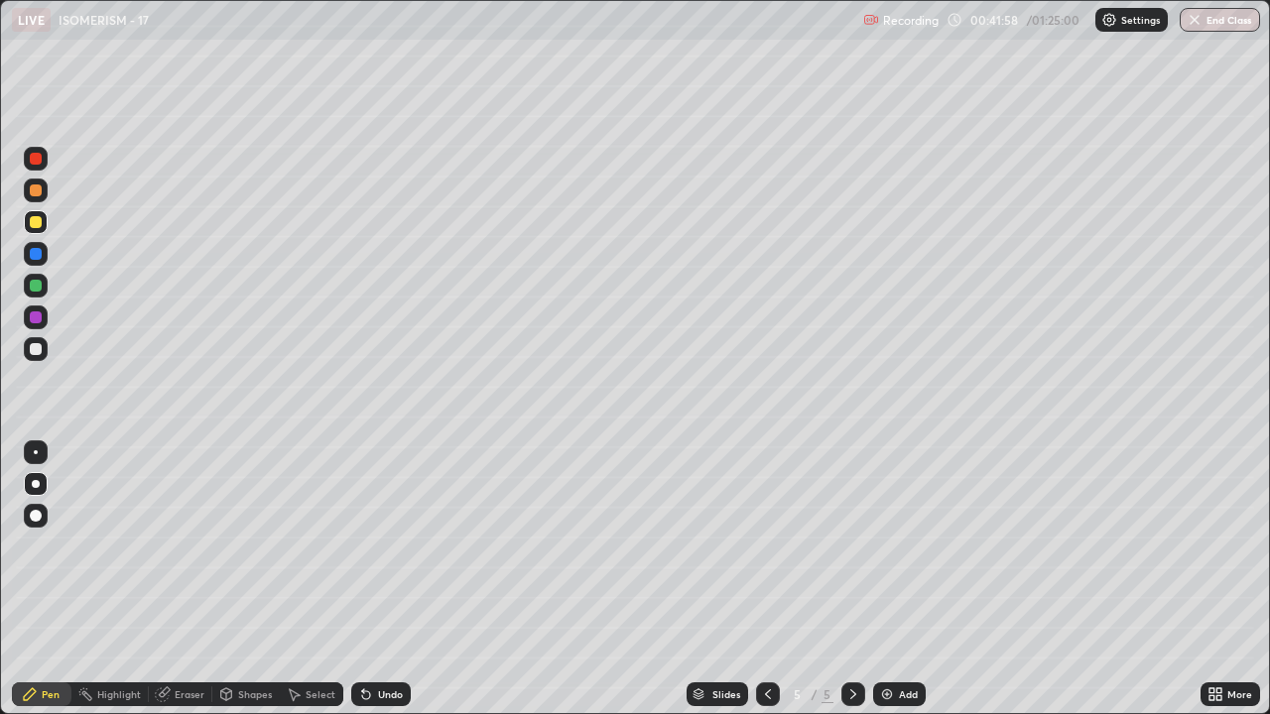
click at [37, 345] on div at bounding box center [36, 349] width 12 height 12
click at [37, 192] on div at bounding box center [36, 191] width 12 height 12
click at [37, 224] on div at bounding box center [36, 222] width 12 height 12
click at [35, 256] on div at bounding box center [36, 254] width 12 height 12
click at [33, 317] on div at bounding box center [36, 318] width 12 height 12
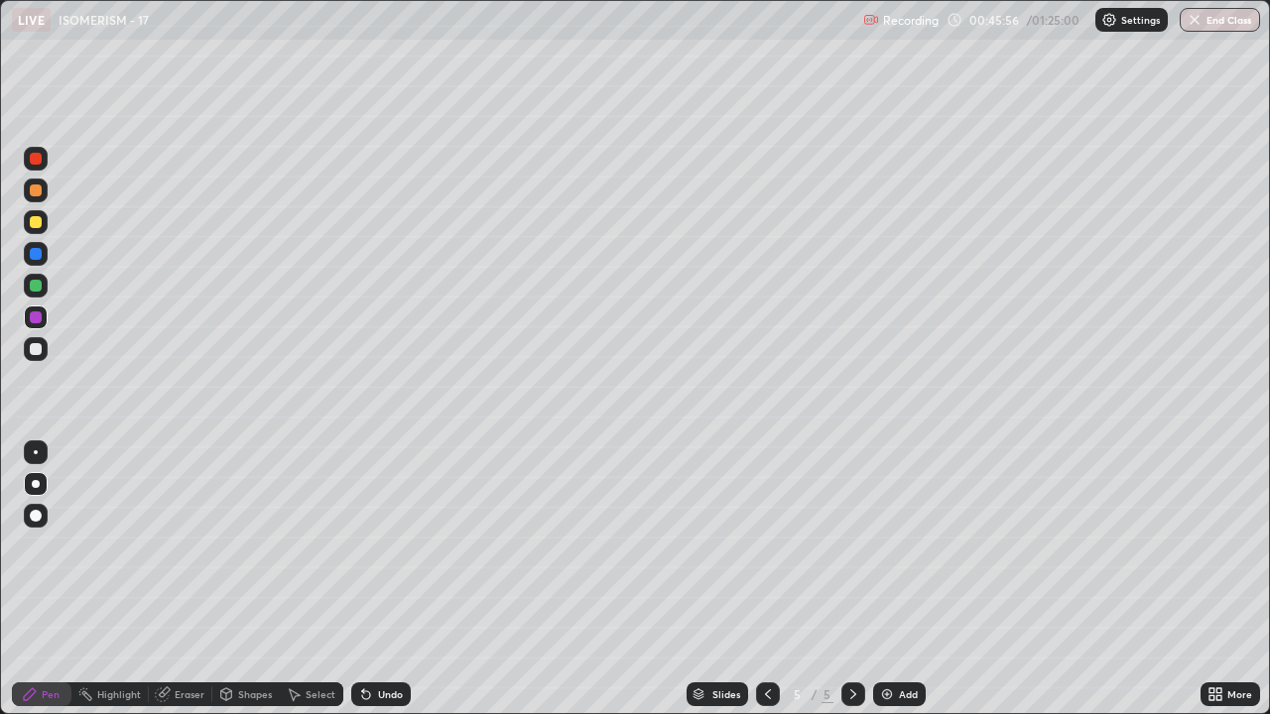
click at [37, 222] on div at bounding box center [36, 222] width 12 height 12
click at [35, 193] on div at bounding box center [36, 191] width 12 height 12
click at [34, 257] on div at bounding box center [36, 254] width 12 height 12
click at [32, 162] on div at bounding box center [36, 159] width 12 height 12
click at [32, 287] on div at bounding box center [36, 286] width 12 height 12
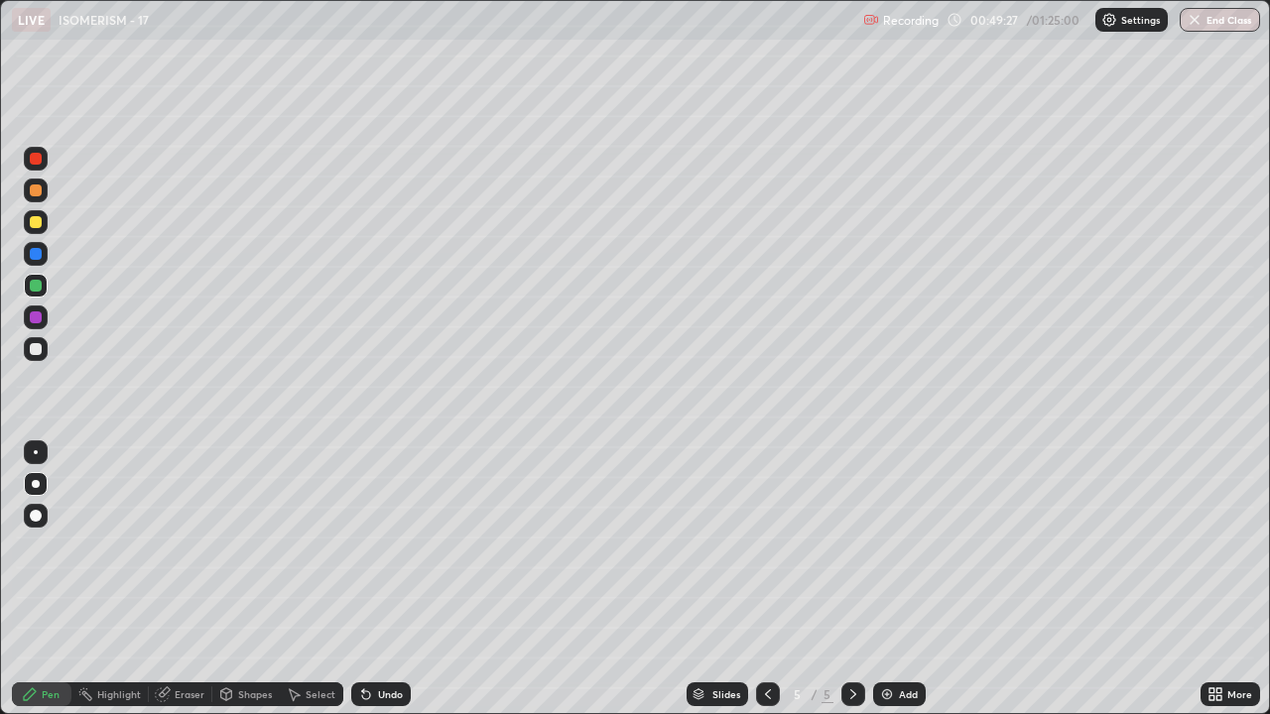
click at [37, 321] on div at bounding box center [36, 318] width 12 height 12
click at [37, 283] on div at bounding box center [36, 286] width 12 height 12
click at [36, 350] on div at bounding box center [36, 349] width 12 height 12
click at [35, 316] on div at bounding box center [36, 318] width 12 height 12
click at [36, 255] on div at bounding box center [36, 254] width 12 height 12
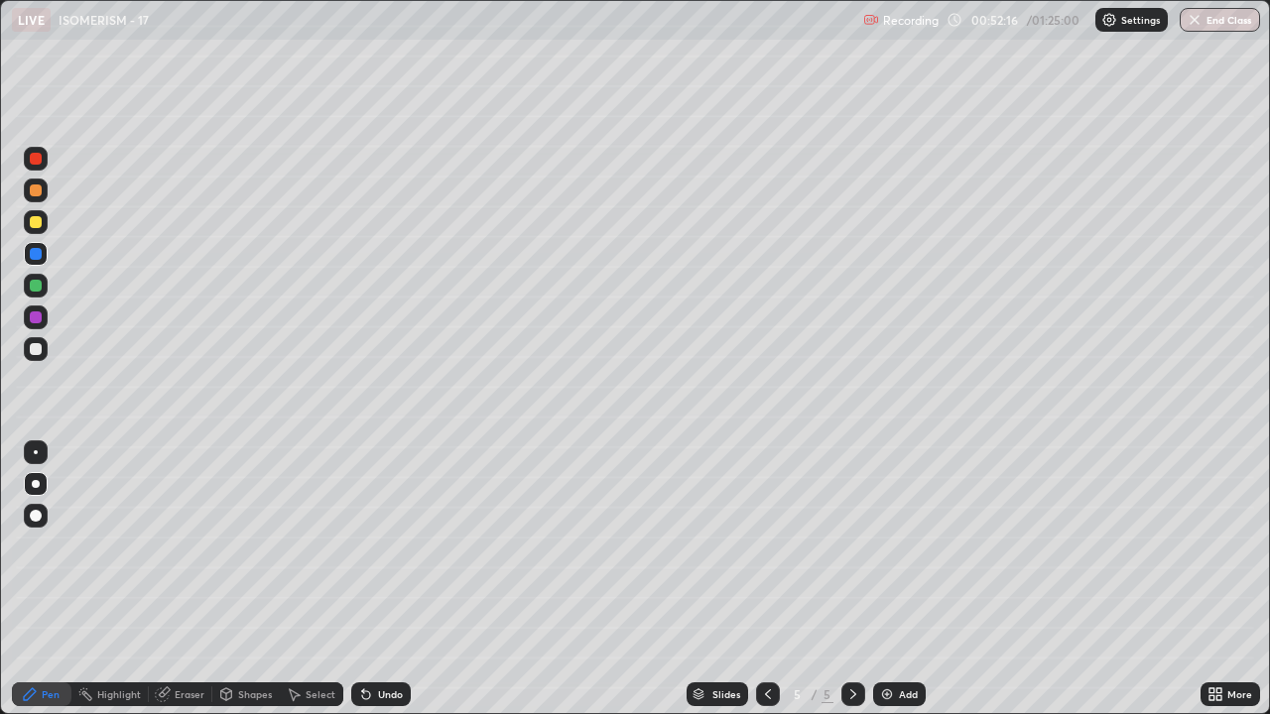
click at [31, 285] on div at bounding box center [36, 286] width 12 height 12
click at [33, 194] on div at bounding box center [36, 191] width 12 height 12
click at [34, 222] on div at bounding box center [36, 222] width 12 height 12
click at [34, 252] on div at bounding box center [36, 254] width 12 height 12
click at [31, 224] on div at bounding box center [36, 222] width 12 height 12
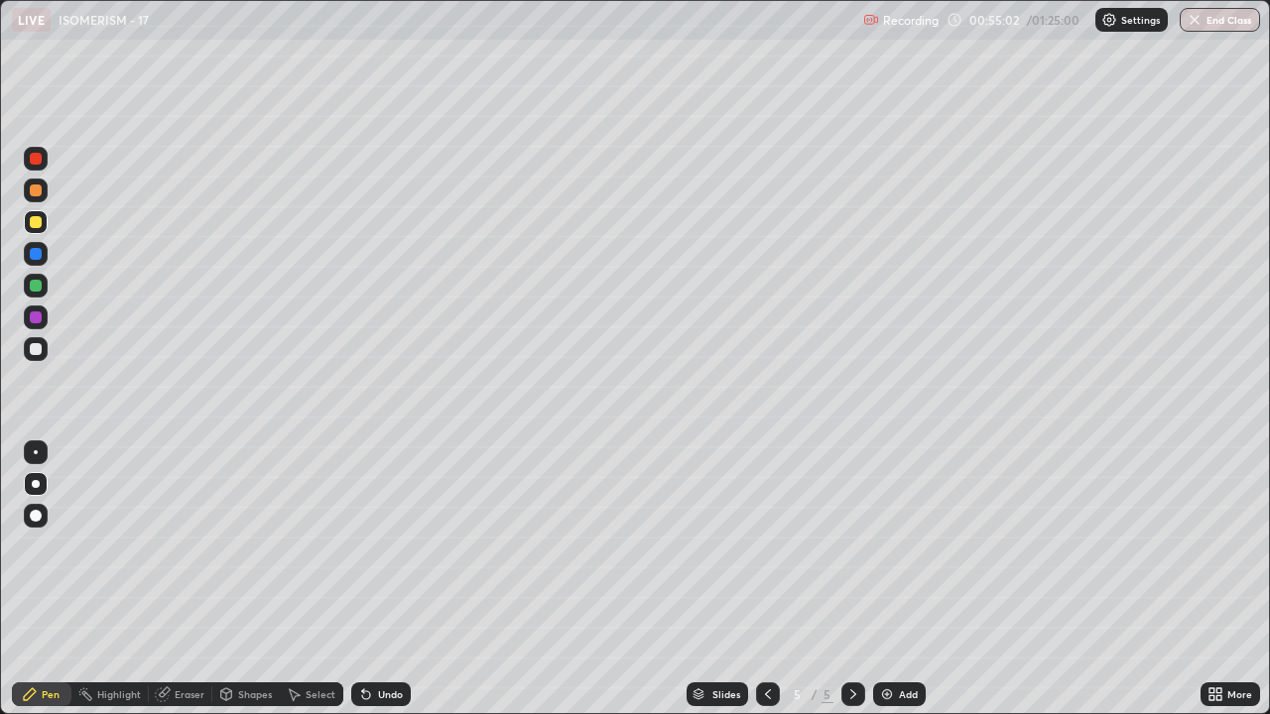
click at [35, 193] on div at bounding box center [36, 191] width 12 height 12
click at [293, 546] on icon at bounding box center [295, 696] width 11 height 12
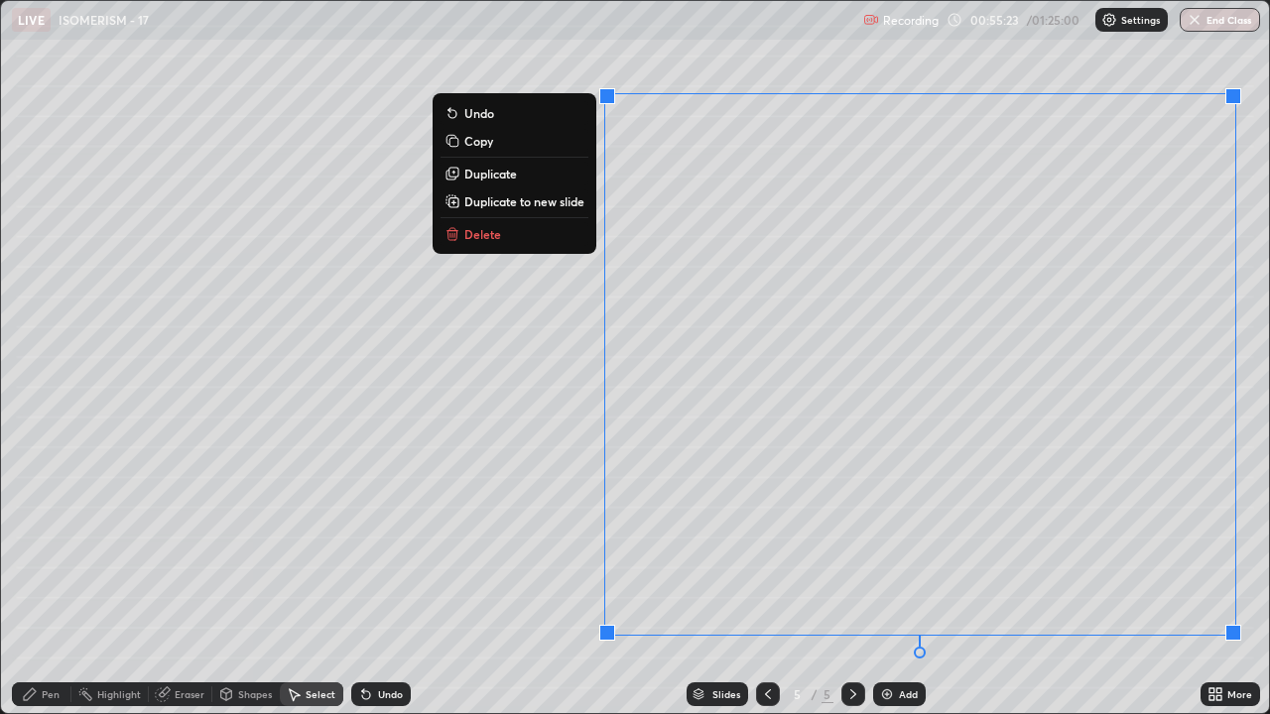
click at [473, 238] on p "Delete" at bounding box center [482, 234] width 37 height 16
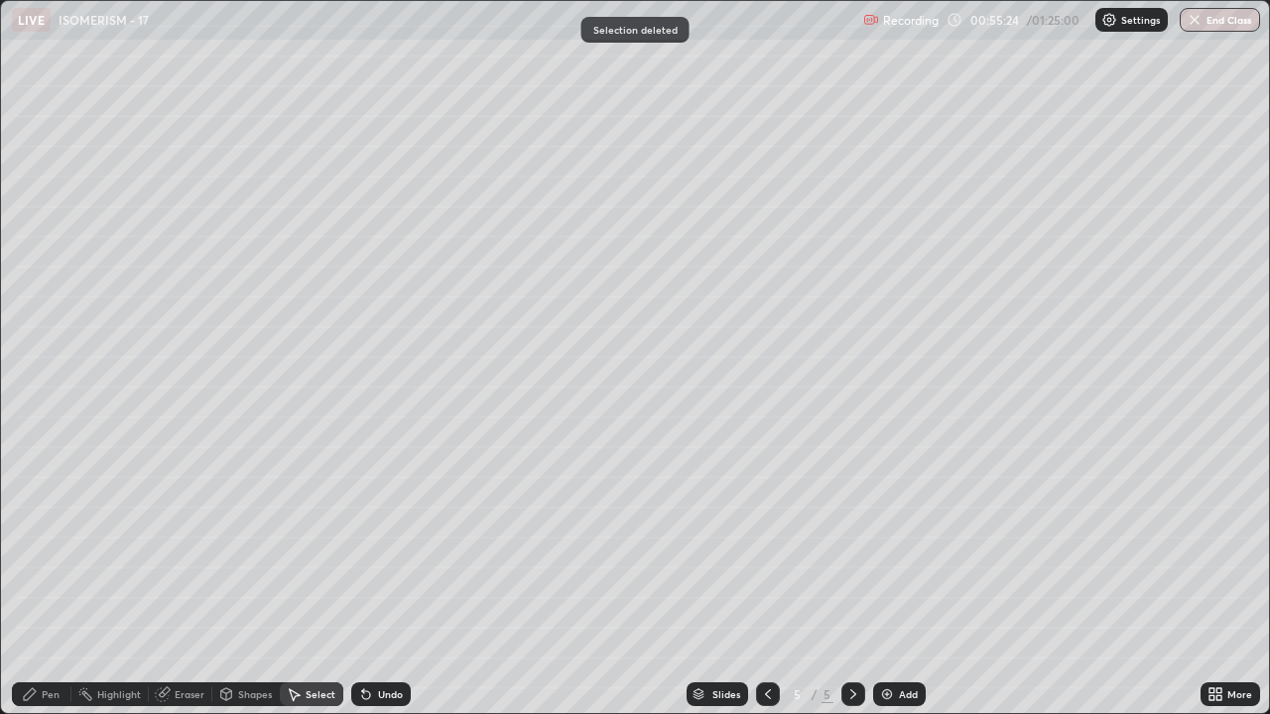
click at [50, 546] on div "Pen" at bounding box center [51, 695] width 18 height 10
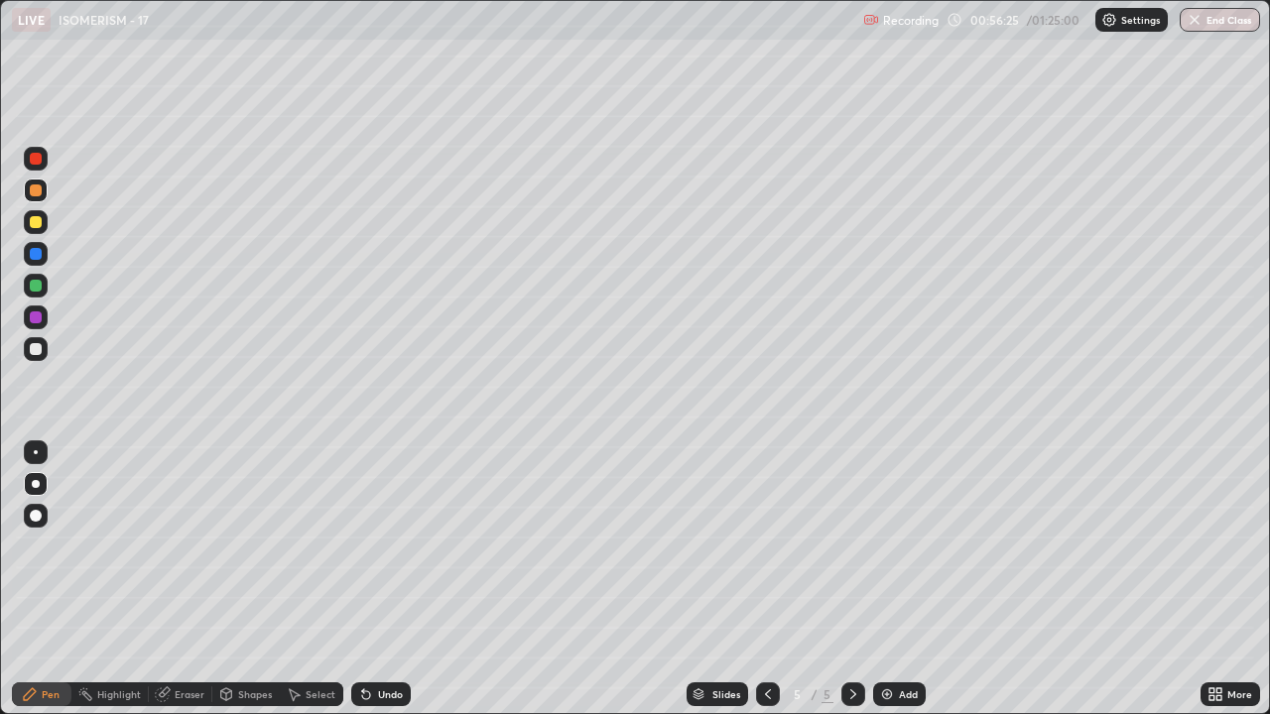
click at [34, 349] on div at bounding box center [36, 349] width 12 height 12
click at [37, 354] on div at bounding box center [36, 349] width 12 height 12
click at [388, 546] on div "Undo" at bounding box center [381, 695] width 60 height 24
click at [34, 253] on div at bounding box center [36, 254] width 12 height 12
click at [371, 546] on div "Undo" at bounding box center [381, 695] width 60 height 24
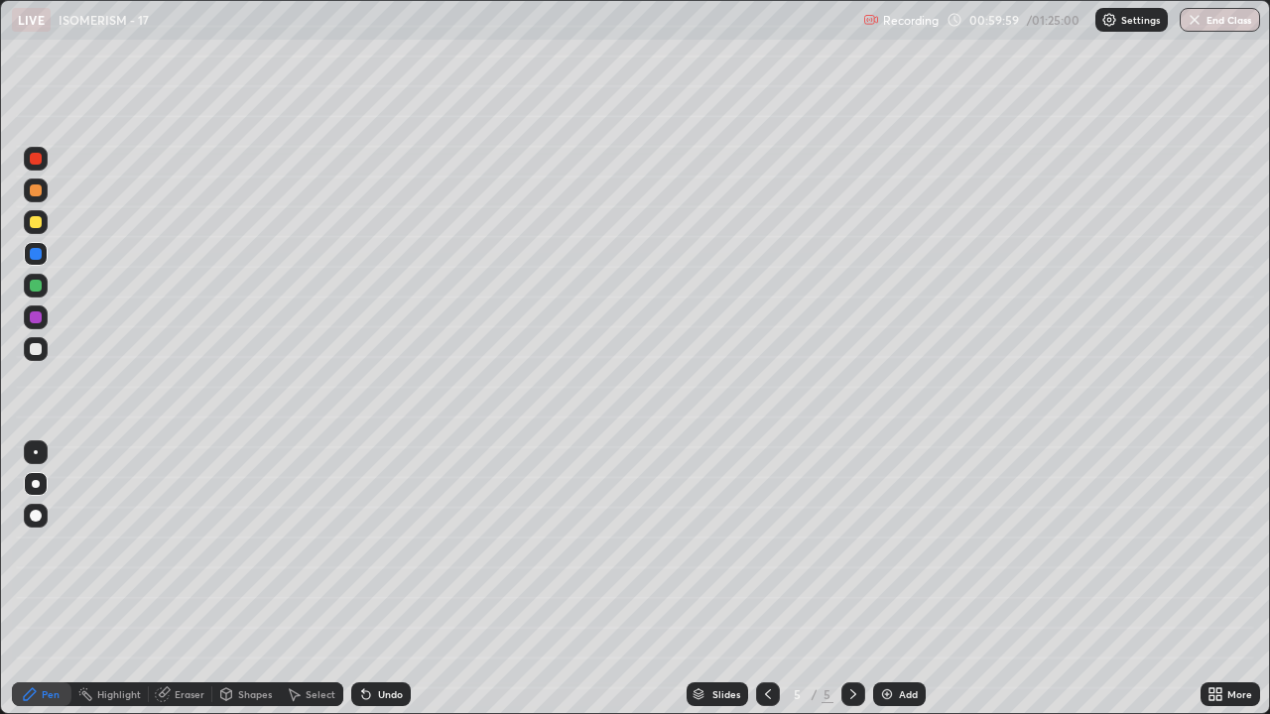
click at [378, 546] on div "Undo" at bounding box center [381, 695] width 60 height 24
click at [378, 546] on div "Undo" at bounding box center [390, 695] width 25 height 10
click at [386, 546] on div "Undo" at bounding box center [390, 695] width 25 height 10
click at [390, 546] on div "Undo" at bounding box center [390, 695] width 25 height 10
click at [393, 546] on div "Undo" at bounding box center [390, 695] width 25 height 10
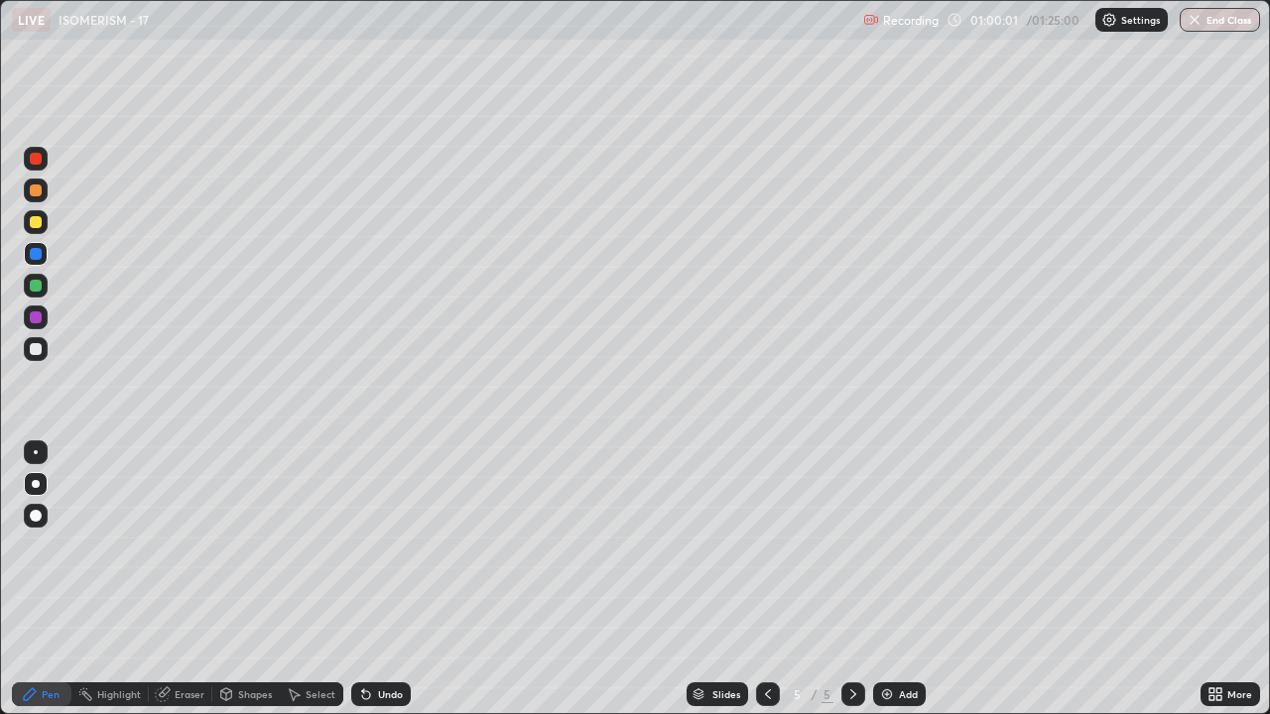
click at [391, 546] on div "Undo" at bounding box center [390, 695] width 25 height 10
click at [390, 546] on div "Undo" at bounding box center [390, 695] width 25 height 10
click at [390, 546] on div "Undo" at bounding box center [381, 695] width 60 height 24
click at [389, 546] on div "Undo" at bounding box center [381, 695] width 60 height 24
click at [388, 546] on div "Undo" at bounding box center [381, 695] width 60 height 24
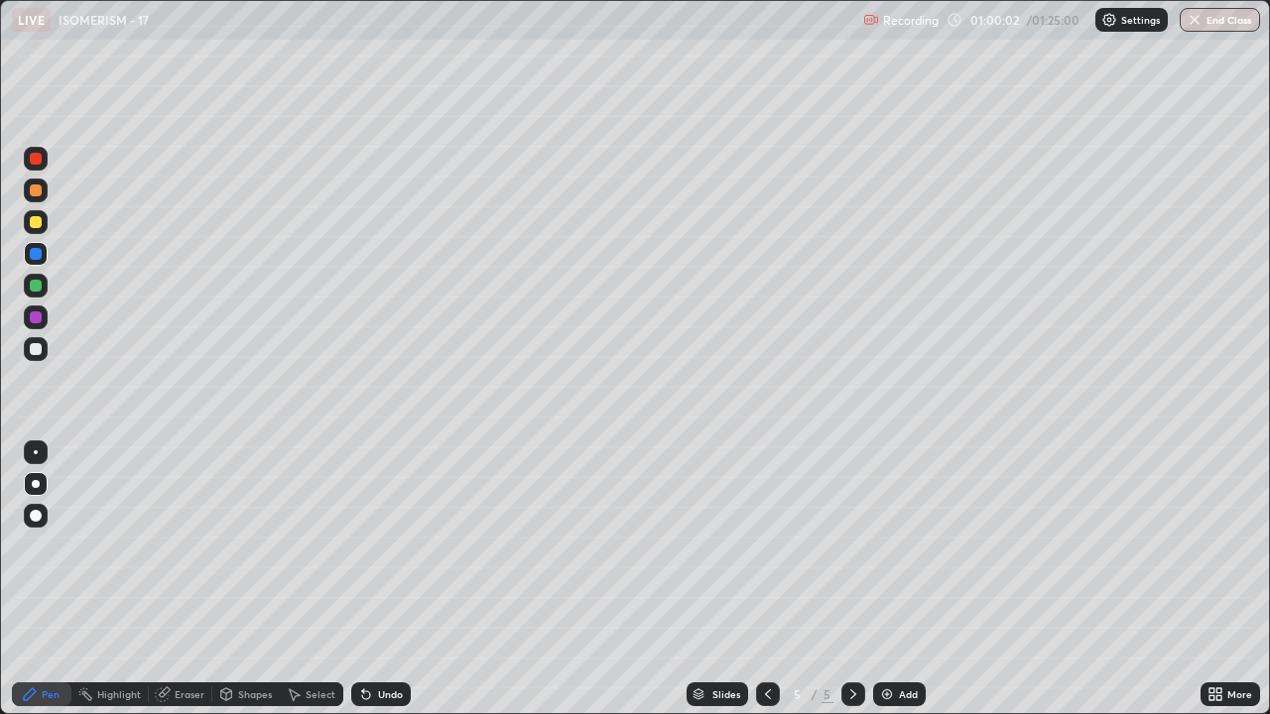
click at [390, 546] on div "Undo" at bounding box center [381, 695] width 60 height 24
click at [31, 358] on div at bounding box center [36, 349] width 24 height 24
click at [890, 546] on img at bounding box center [887, 695] width 16 height 16
click at [36, 350] on div at bounding box center [36, 349] width 12 height 12
click at [34, 223] on div at bounding box center [36, 222] width 12 height 12
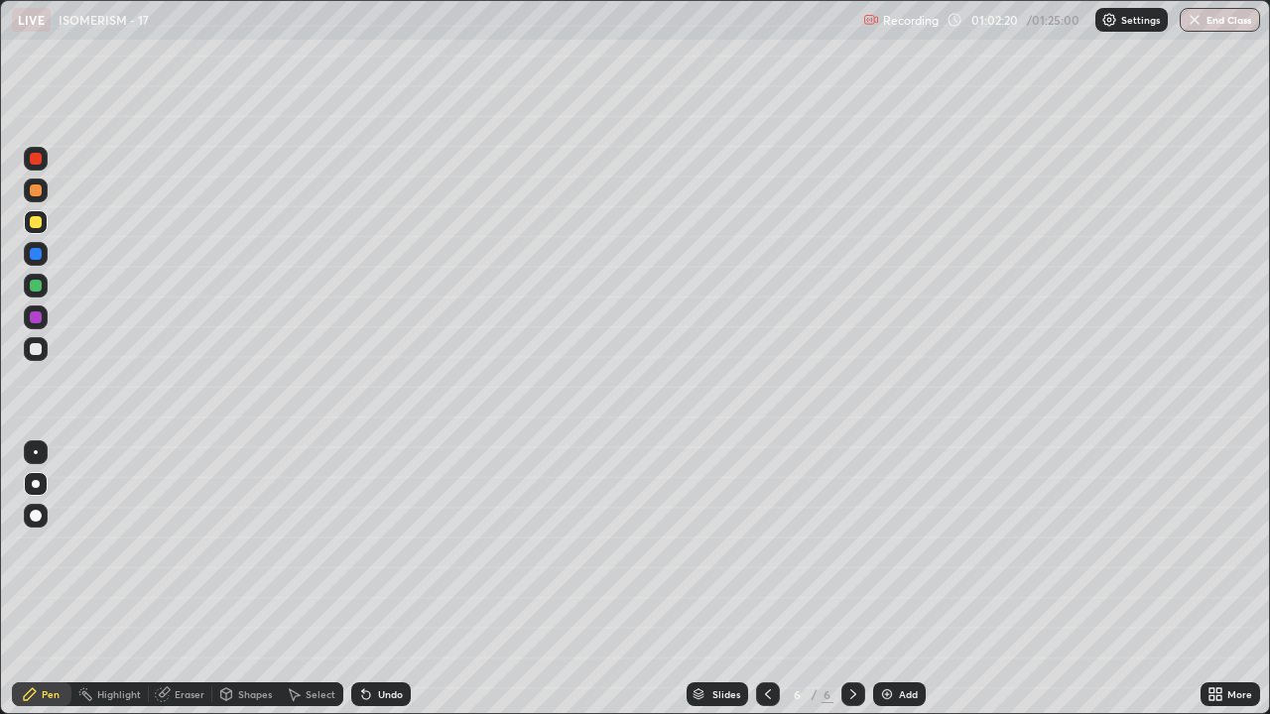
click at [373, 546] on div "Undo" at bounding box center [381, 695] width 60 height 24
click at [34, 320] on div at bounding box center [36, 318] width 12 height 12
click at [37, 354] on div at bounding box center [36, 349] width 12 height 12
click at [36, 284] on div at bounding box center [36, 286] width 12 height 12
click at [35, 250] on div at bounding box center [36, 254] width 12 height 12
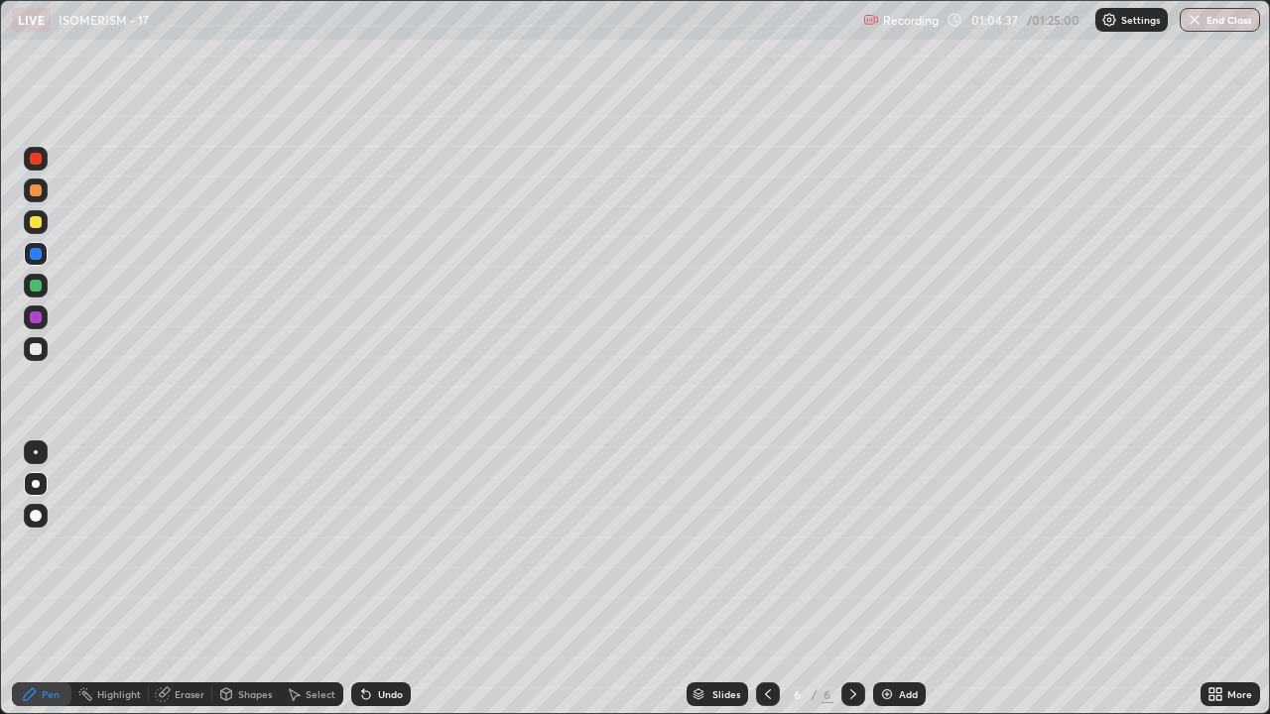
click at [38, 351] on div at bounding box center [36, 349] width 12 height 12
click at [36, 283] on div at bounding box center [36, 286] width 12 height 12
click at [369, 546] on icon at bounding box center [366, 695] width 16 height 16
click at [35, 346] on div at bounding box center [36, 349] width 12 height 12
click at [378, 546] on div "Undo" at bounding box center [390, 695] width 25 height 10
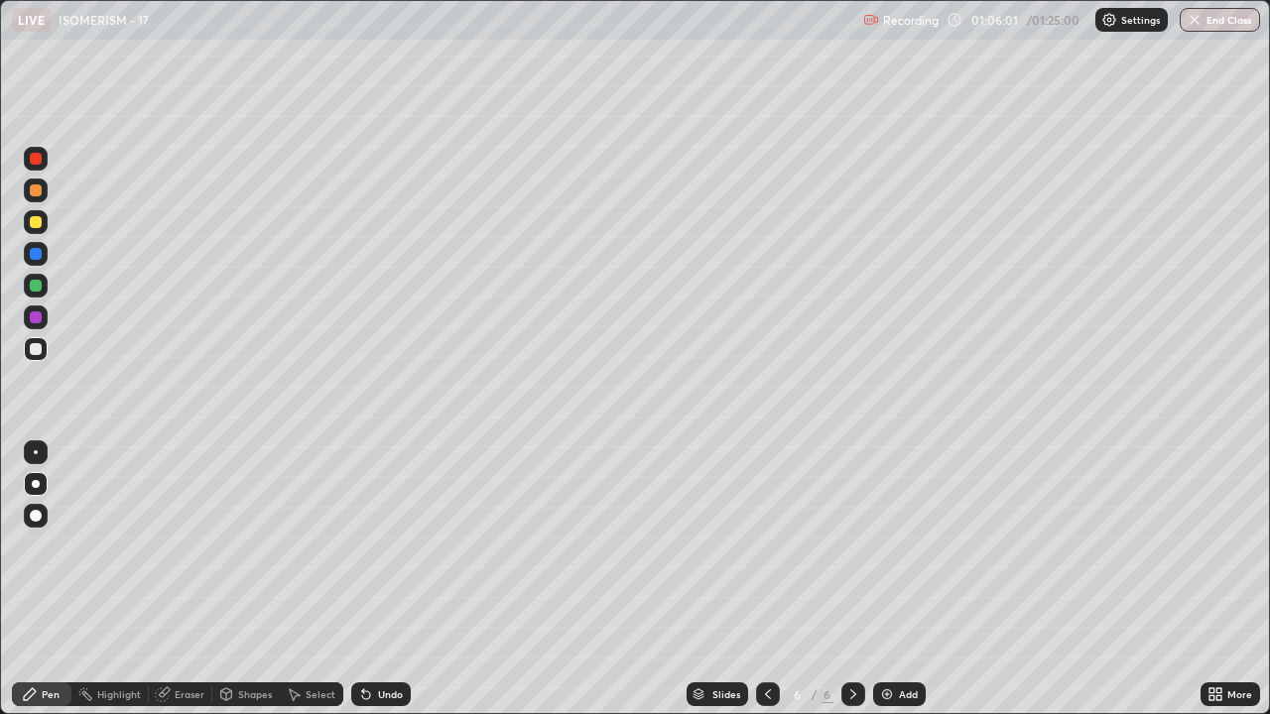
click at [39, 221] on div at bounding box center [36, 222] width 12 height 12
click at [38, 354] on div at bounding box center [36, 349] width 12 height 12
click at [35, 319] on div at bounding box center [36, 318] width 12 height 12
click at [37, 287] on div at bounding box center [36, 286] width 12 height 12
click at [32, 353] on div at bounding box center [36, 349] width 12 height 12
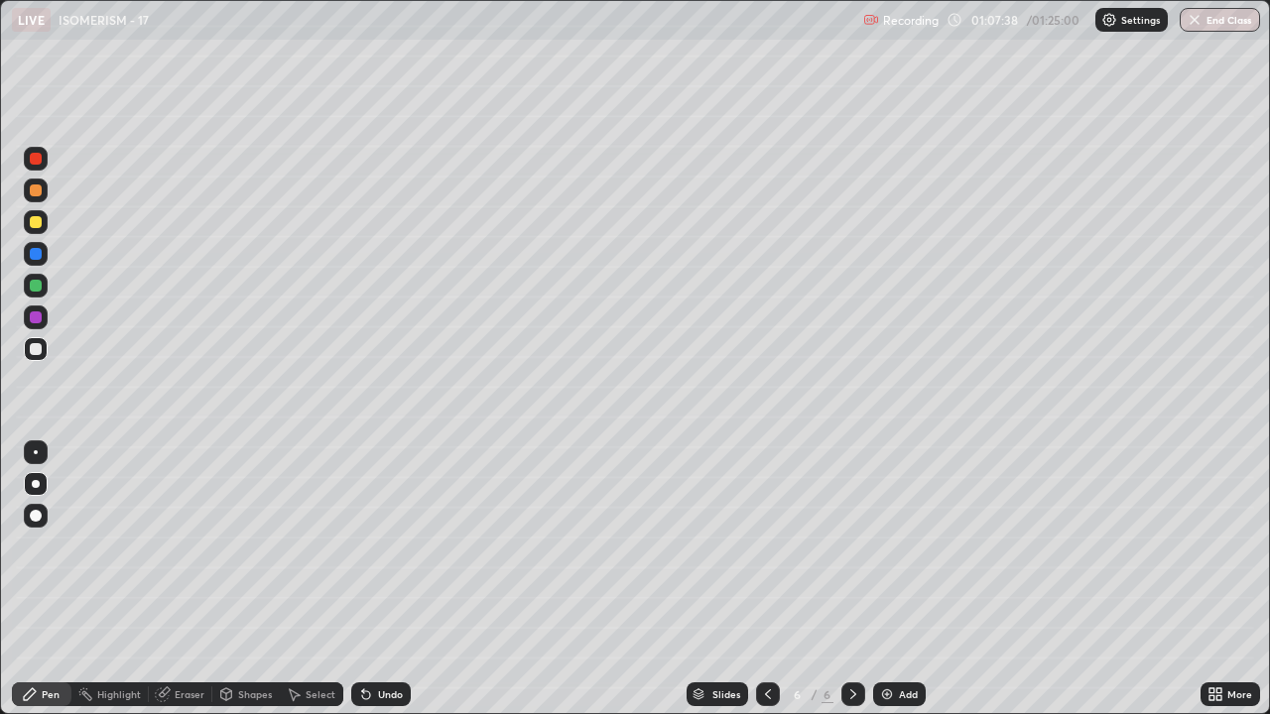
click at [36, 321] on div at bounding box center [36, 318] width 12 height 12
click at [33, 350] on div at bounding box center [36, 349] width 12 height 12
click at [35, 319] on div at bounding box center [36, 318] width 12 height 12
click at [25, 357] on div at bounding box center [36, 349] width 24 height 24
click at [35, 356] on div at bounding box center [36, 349] width 24 height 24
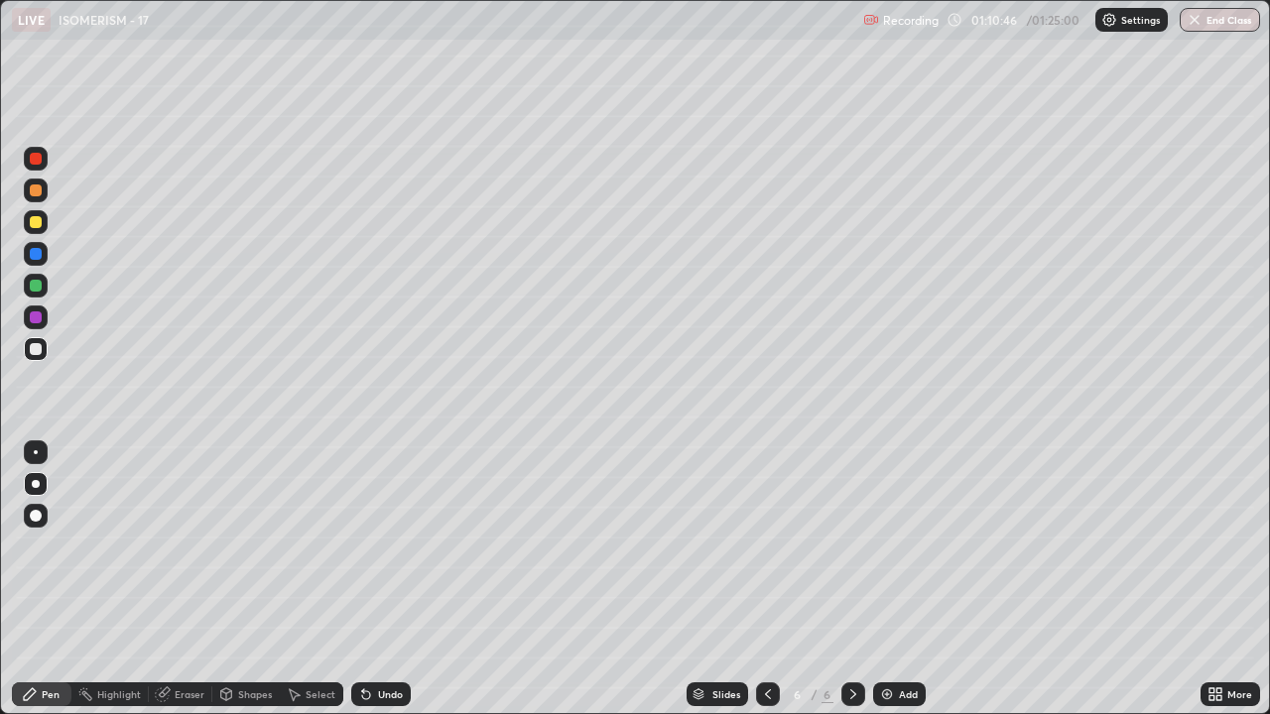
click at [885, 546] on img at bounding box center [887, 695] width 16 height 16
click at [32, 352] on div at bounding box center [36, 349] width 12 height 12
click at [36, 220] on div at bounding box center [36, 222] width 12 height 12
click at [40, 199] on div at bounding box center [36, 191] width 24 height 24
click at [36, 344] on div at bounding box center [36, 349] width 12 height 12
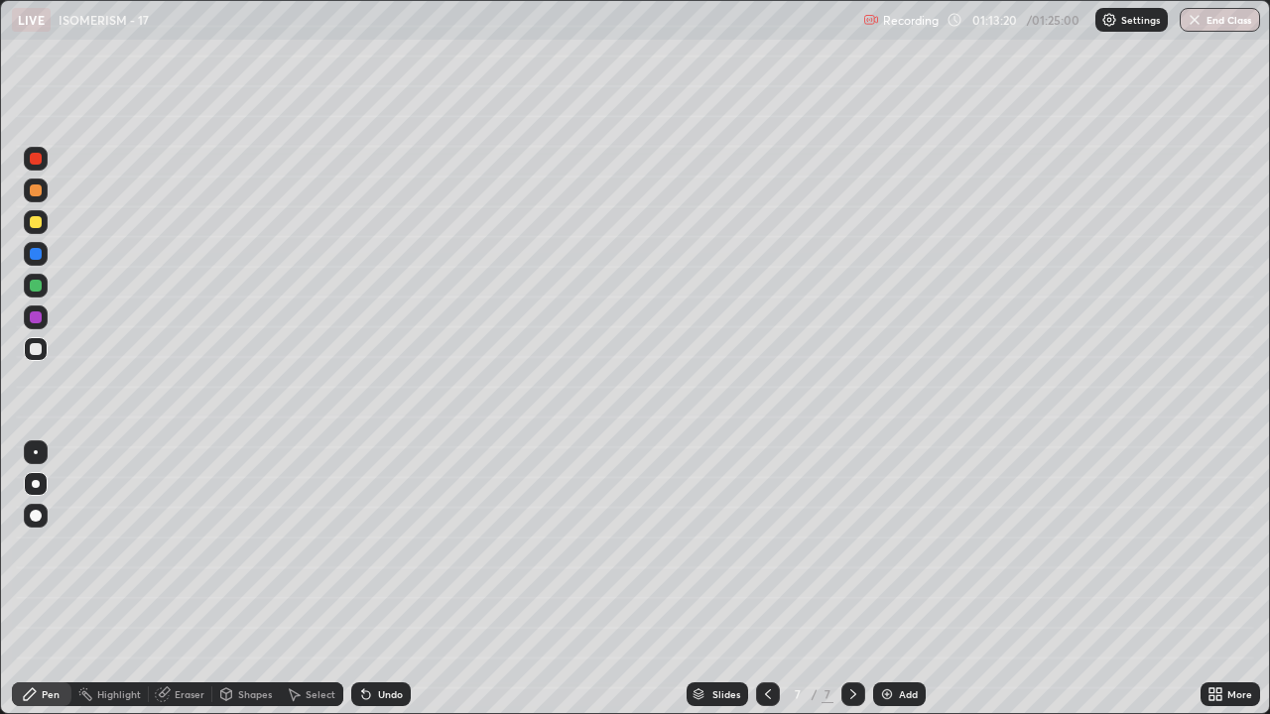
click at [33, 227] on div at bounding box center [36, 222] width 12 height 12
click at [33, 315] on div at bounding box center [36, 318] width 12 height 12
click at [28, 346] on div at bounding box center [36, 349] width 24 height 24
click at [33, 286] on div at bounding box center [36, 286] width 12 height 12
click at [35, 222] on div at bounding box center [36, 222] width 12 height 12
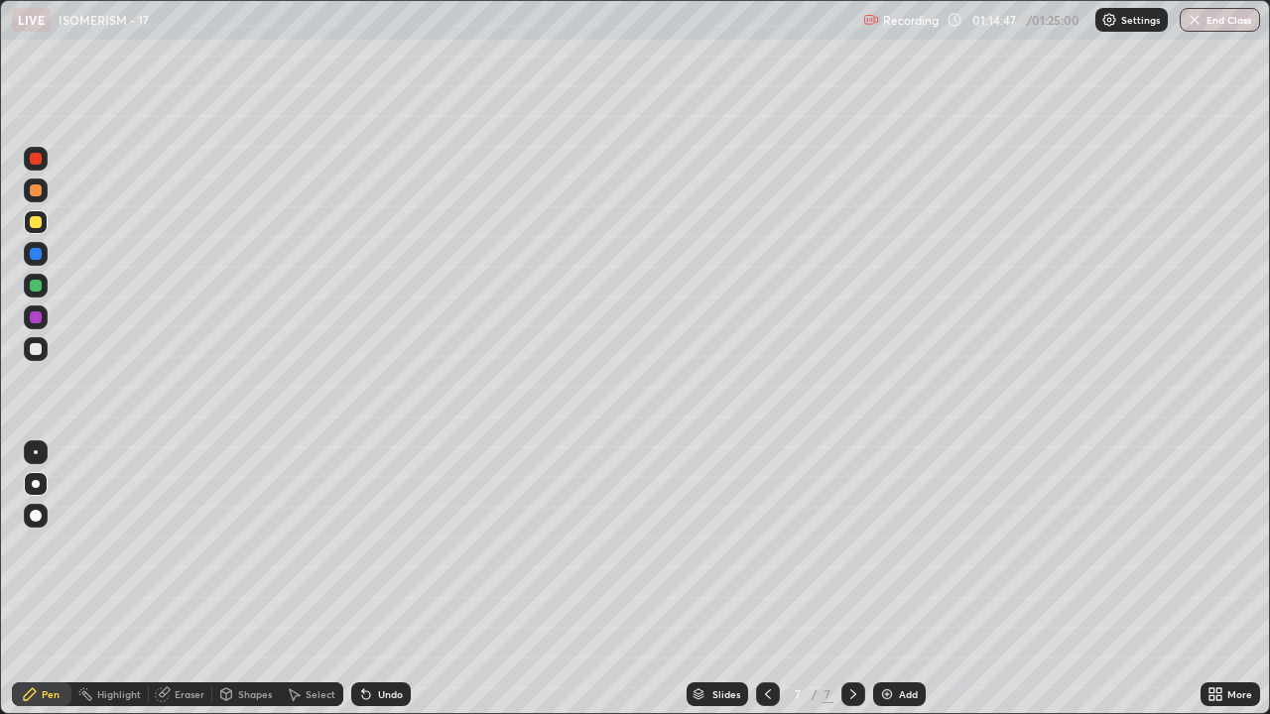
click at [37, 349] on div at bounding box center [36, 349] width 12 height 12
click at [34, 317] on div at bounding box center [36, 318] width 12 height 12
click at [35, 321] on div at bounding box center [36, 318] width 12 height 12
click at [765, 546] on icon at bounding box center [768, 695] width 6 height 10
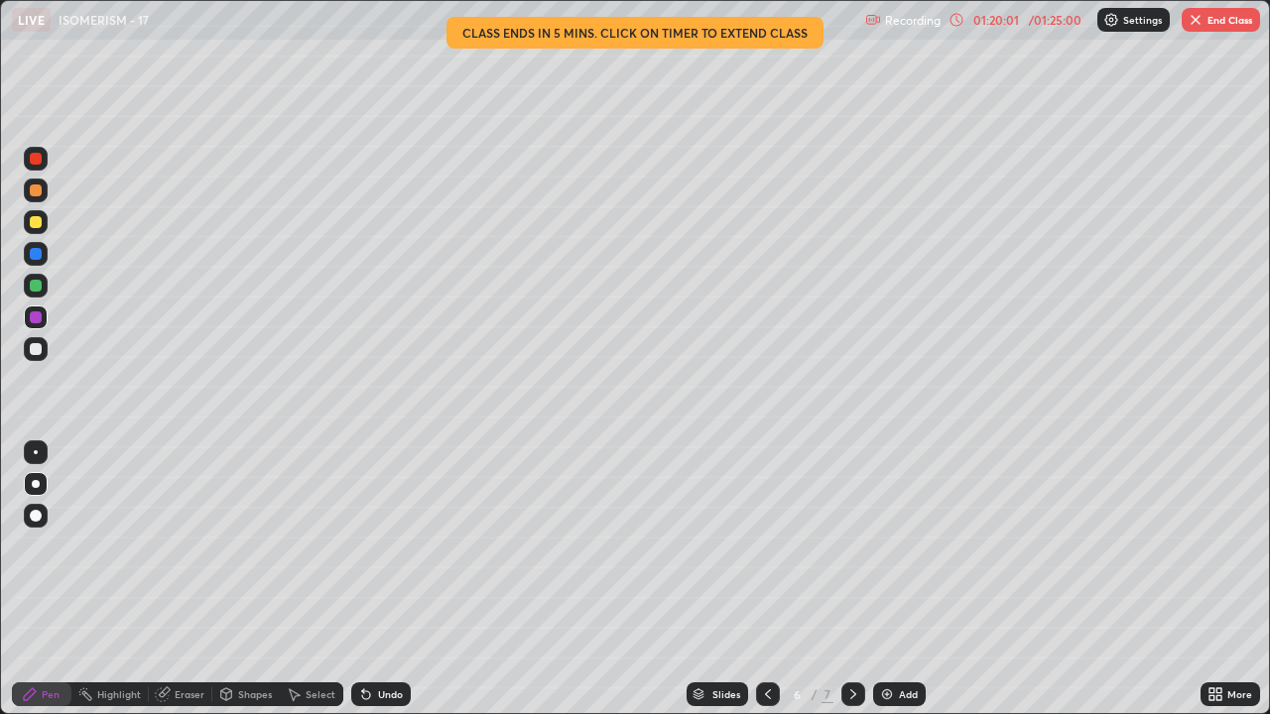
click at [33, 285] on div at bounding box center [36, 286] width 12 height 12
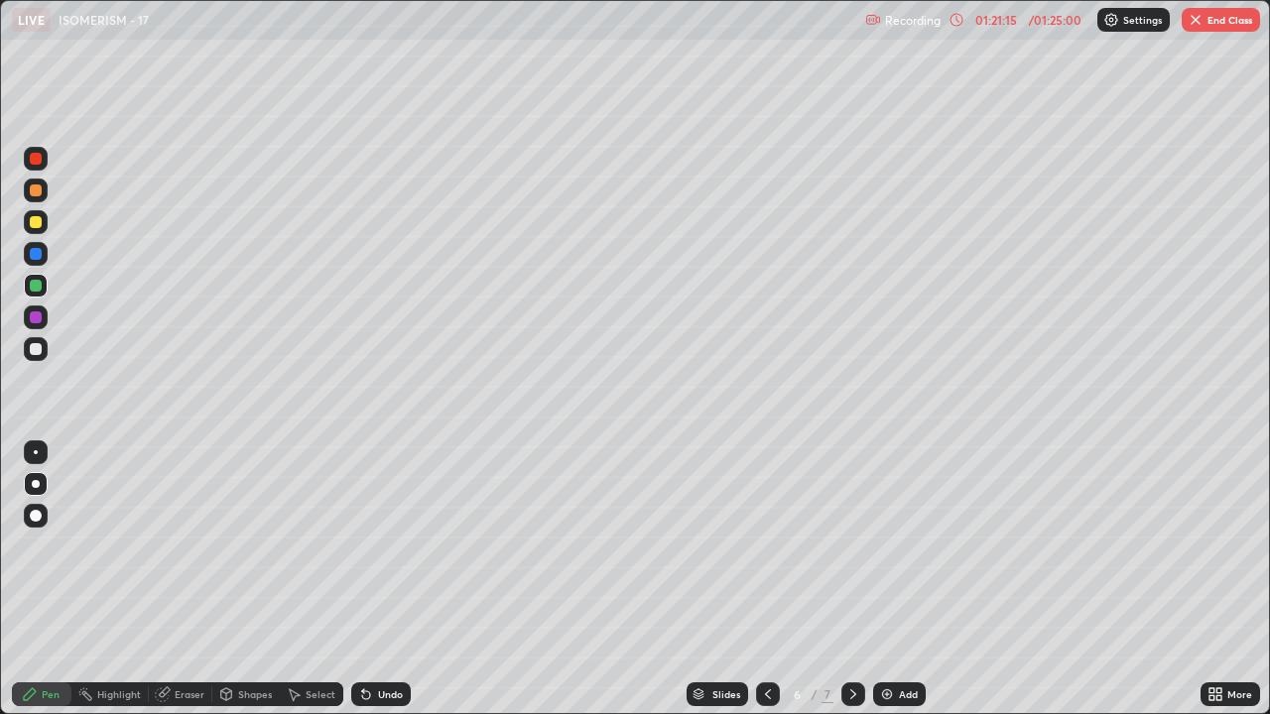
click at [851, 546] on icon at bounding box center [853, 695] width 16 height 16
click at [36, 351] on div at bounding box center [36, 349] width 12 height 12
click at [39, 321] on div at bounding box center [36, 318] width 12 height 12
click at [32, 349] on div at bounding box center [36, 349] width 12 height 12
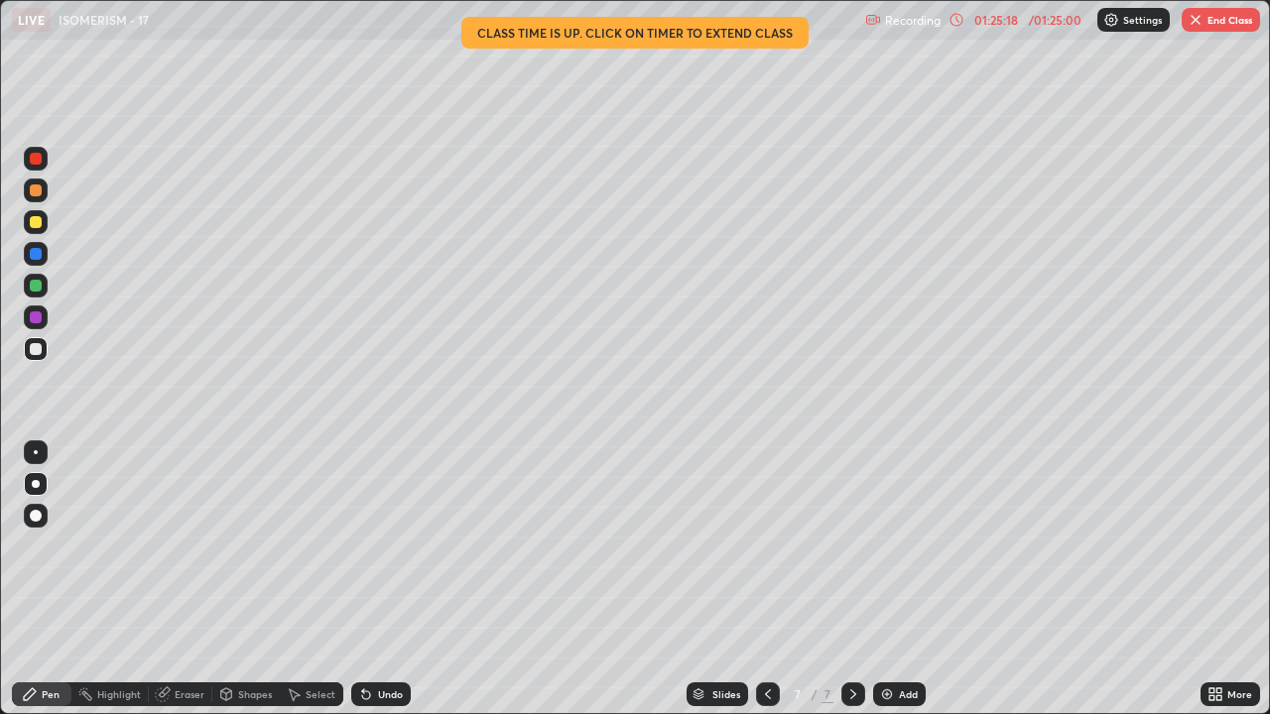
click at [36, 350] on div at bounding box center [36, 349] width 12 height 12
click at [33, 295] on div at bounding box center [36, 286] width 24 height 24
click at [1220, 30] on button "End Class" at bounding box center [1221, 20] width 78 height 24
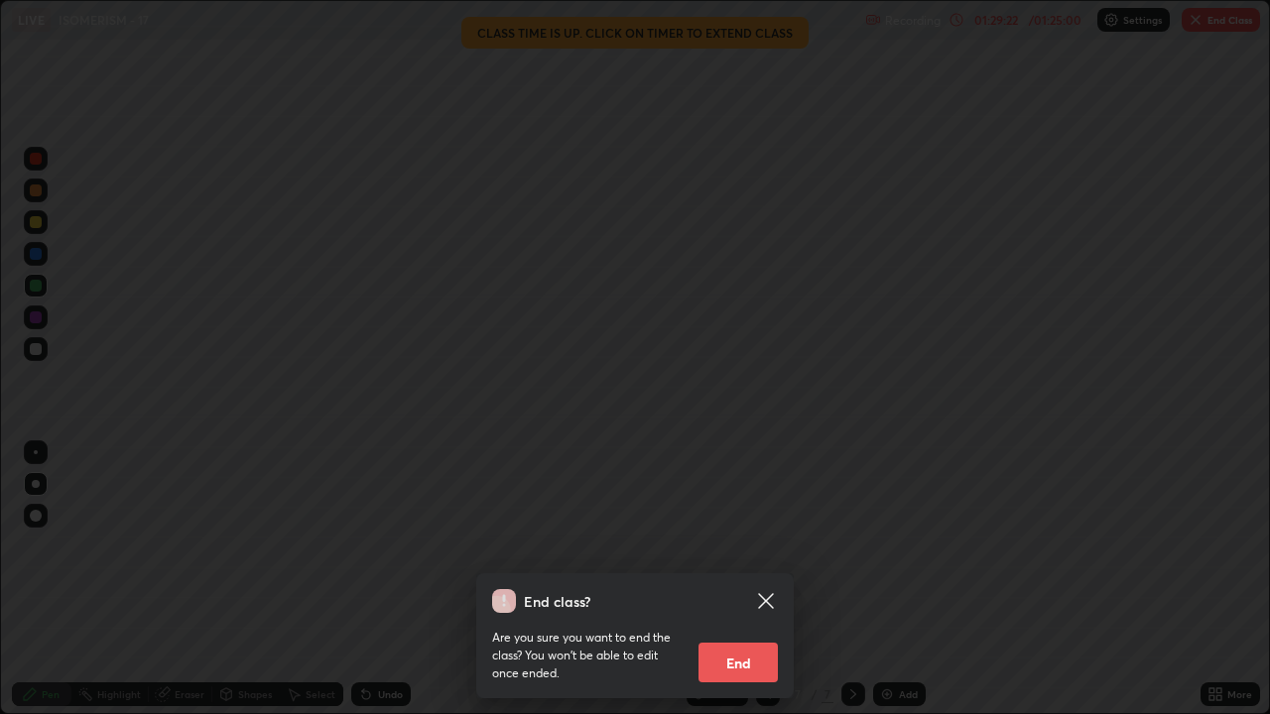
click at [745, 546] on button "End" at bounding box center [738, 663] width 79 height 40
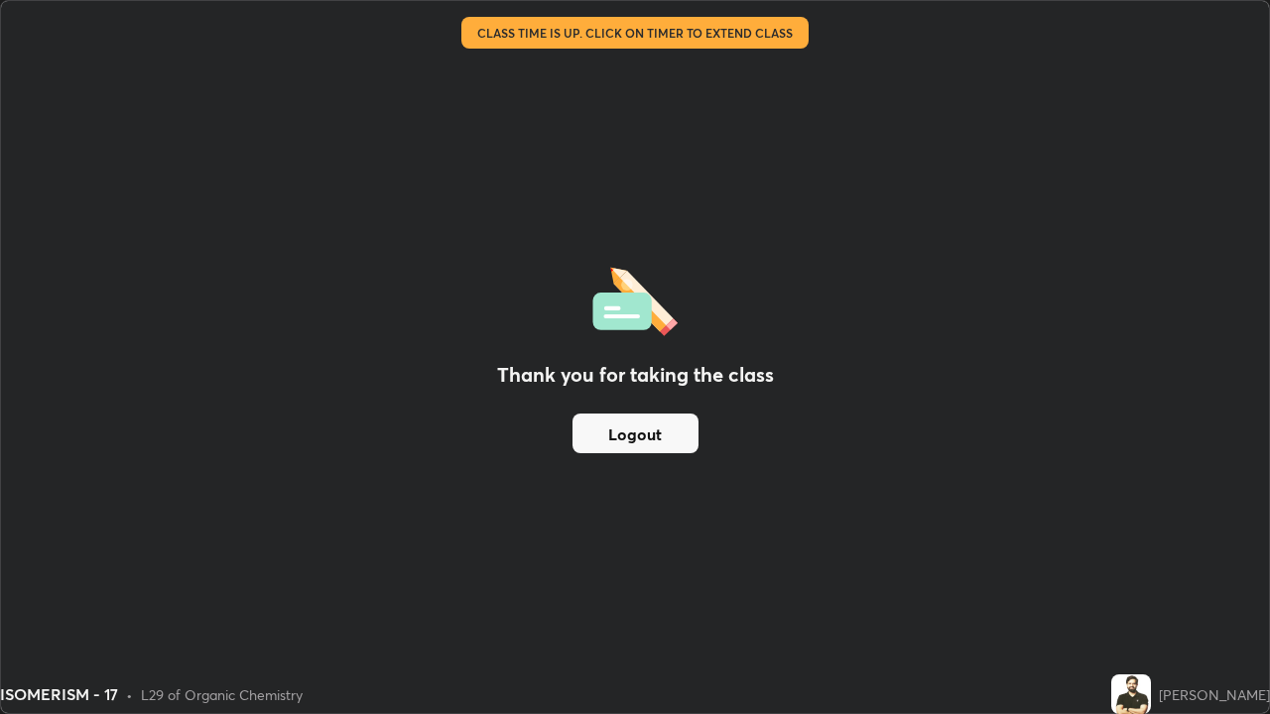
click at [673, 437] on button "Logout" at bounding box center [636, 434] width 126 height 40
click at [672, 437] on button "Logout" at bounding box center [636, 434] width 126 height 40
click at [665, 444] on button "Logout" at bounding box center [636, 434] width 126 height 40
